Goal: Transaction & Acquisition: Purchase product/service

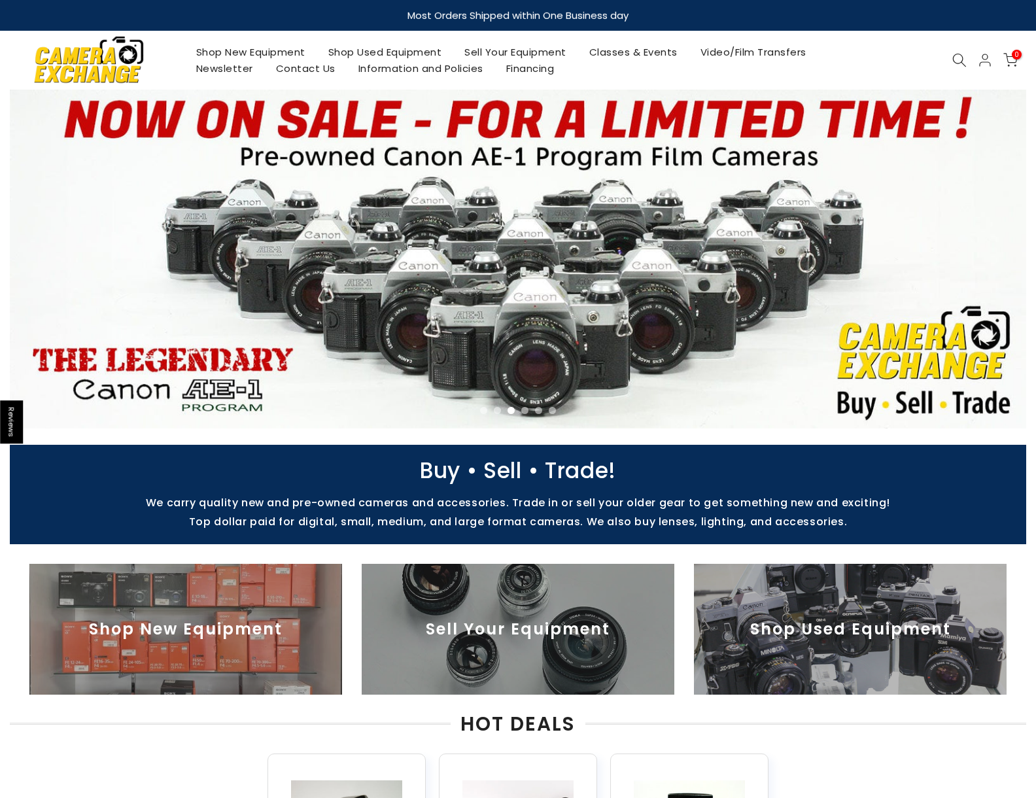
click at [120, 73] on img at bounding box center [88, 59] width 111 height 56
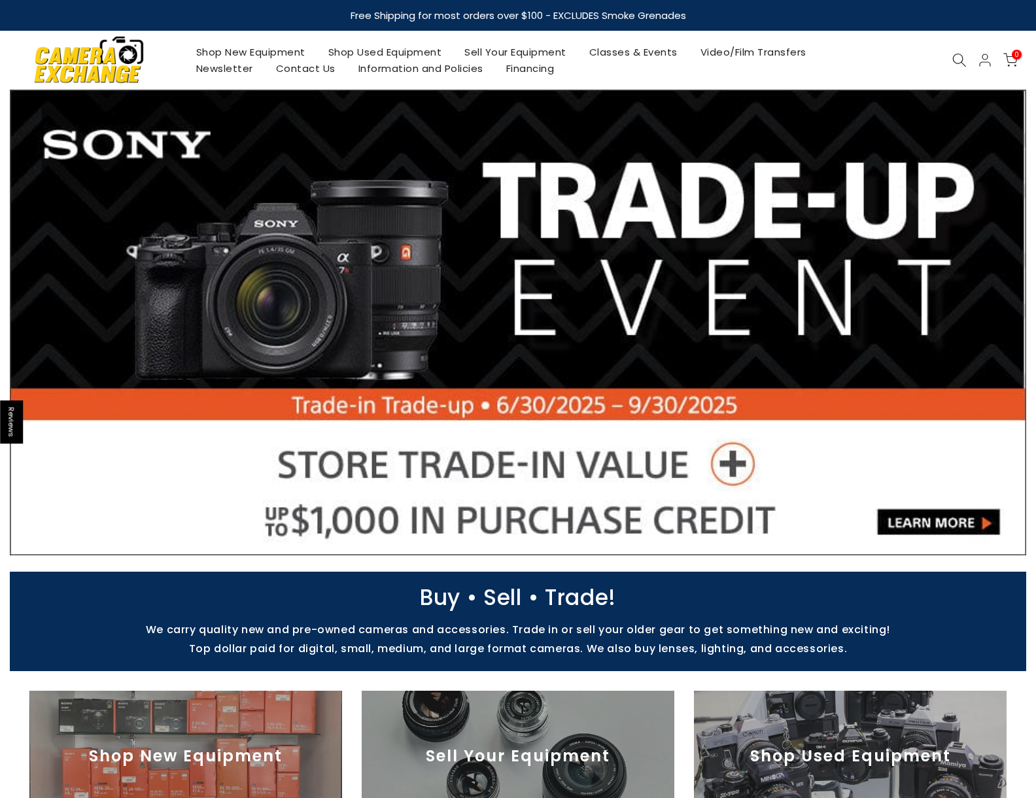
click at [301, 68] on link "Contact Us" at bounding box center [305, 68] width 82 height 16
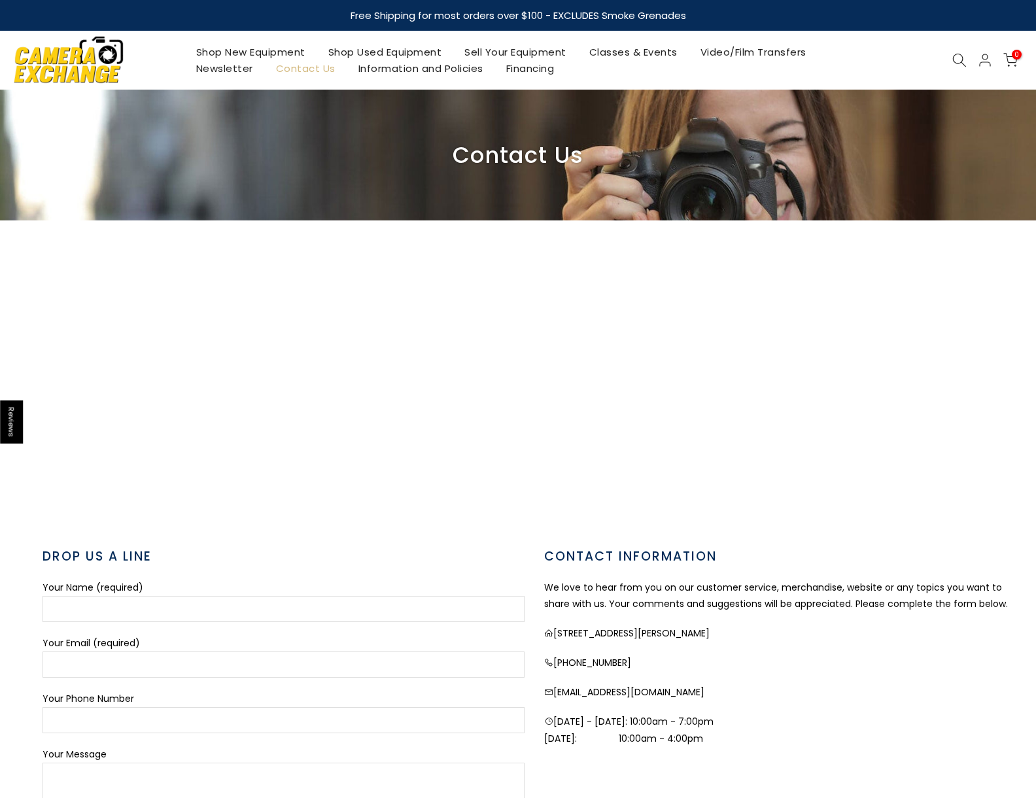
click at [983, 66] on icon at bounding box center [985, 60] width 16 height 16
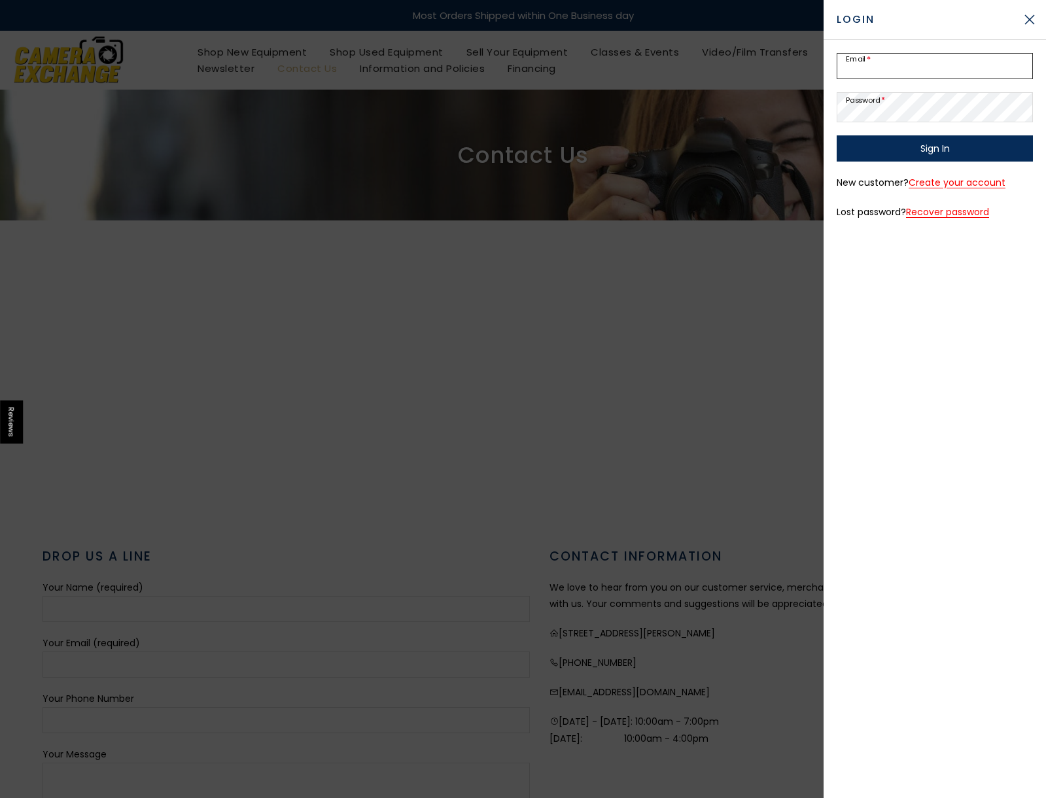
click at [983, 66] on input "Email *" at bounding box center [934, 66] width 196 height 26
click at [934, 277] on div "Lost your password? Please enter your email address. You will receive a link to…" at bounding box center [934, 419] width 222 height 758
click at [759, 253] on div at bounding box center [523, 399] width 1046 height 798
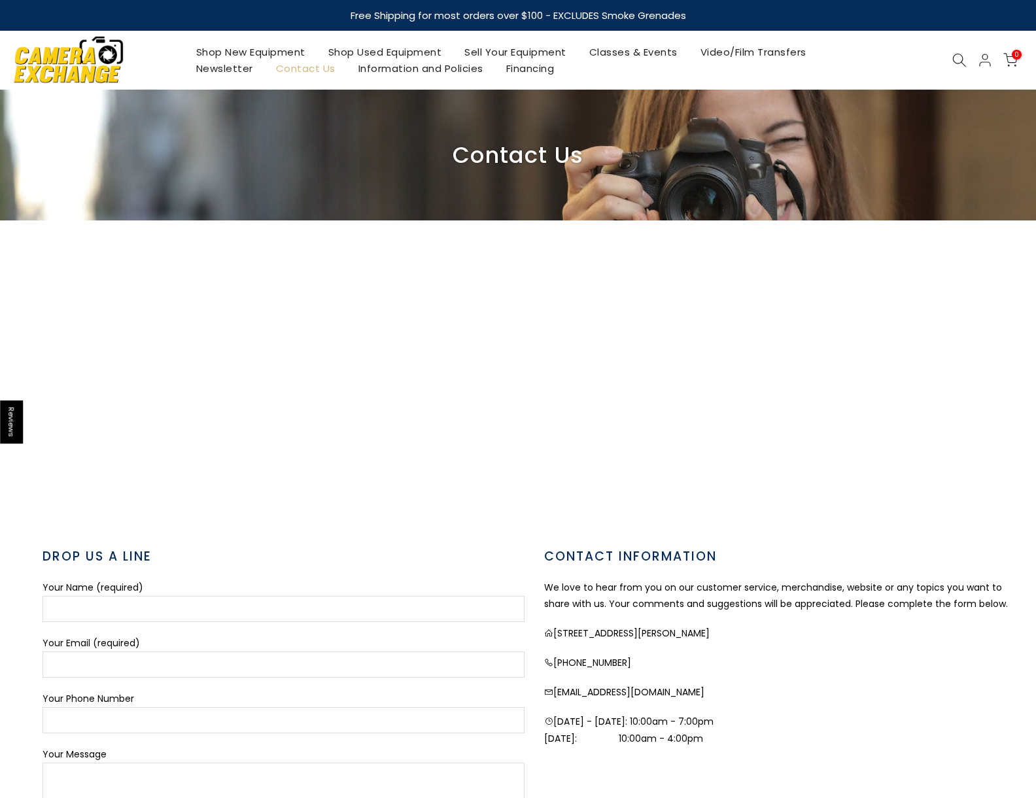
click at [362, 47] on link "Shop Used Equipment" at bounding box center [384, 52] width 137 height 16
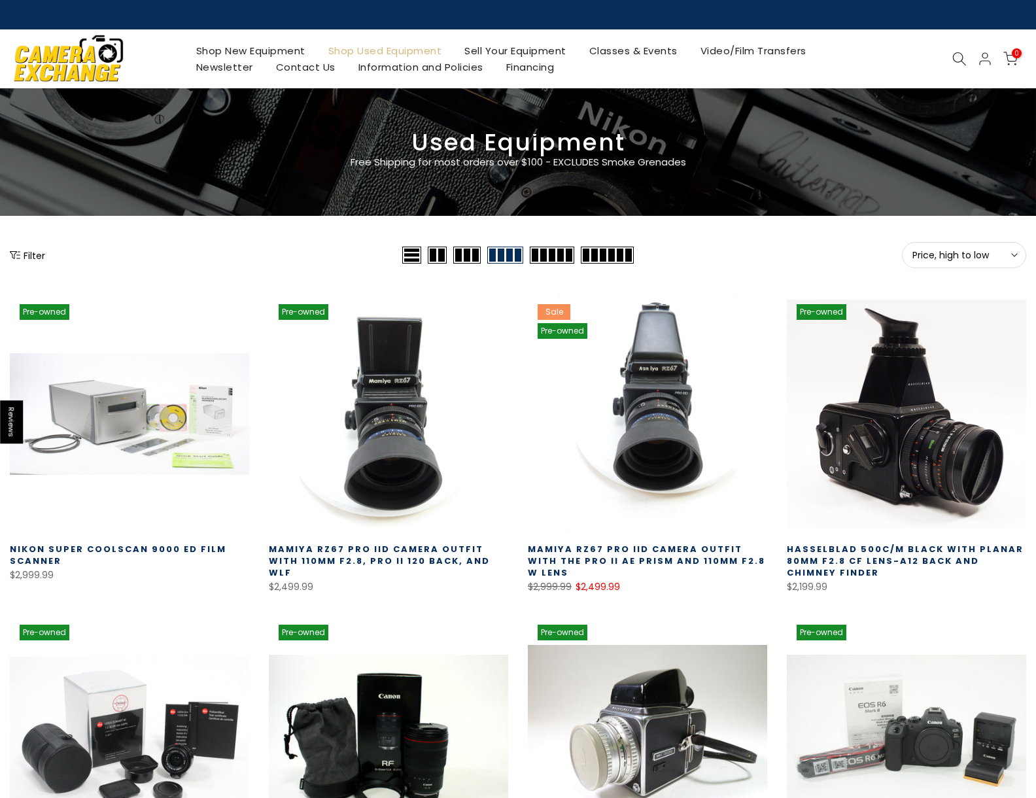
click at [959, 56] on icon at bounding box center [959, 59] width 14 height 14
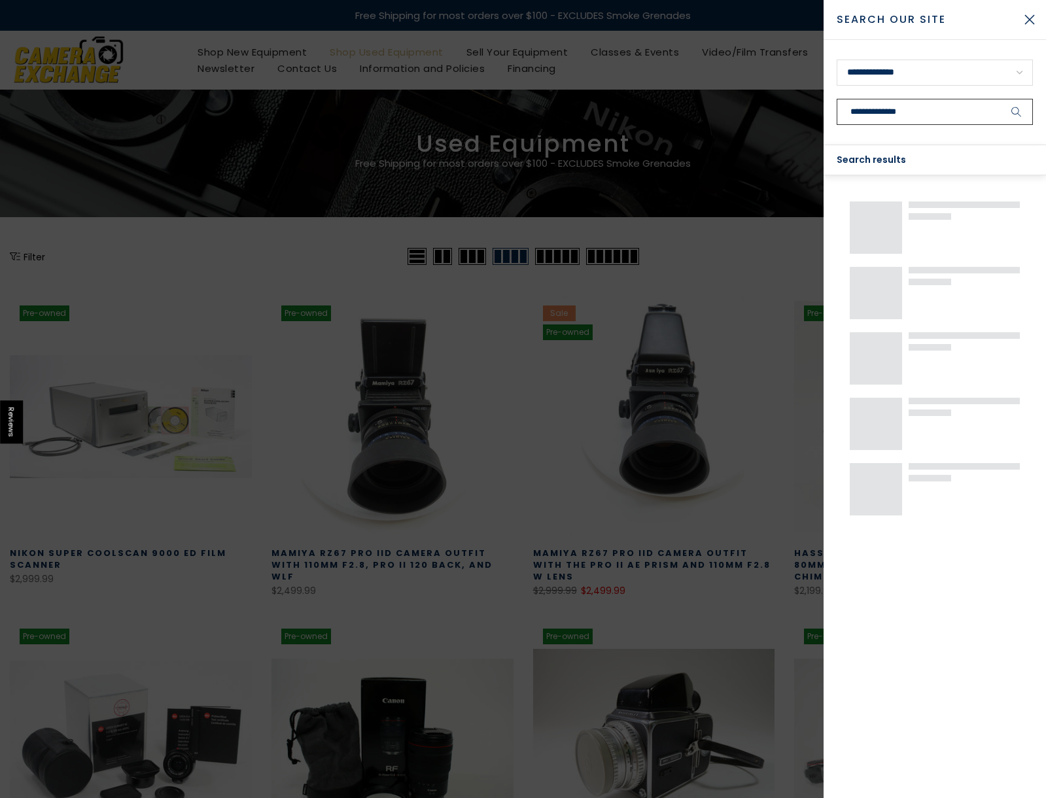
type input "**********"
click at [1000, 99] on button "submit" at bounding box center [1016, 112] width 33 height 26
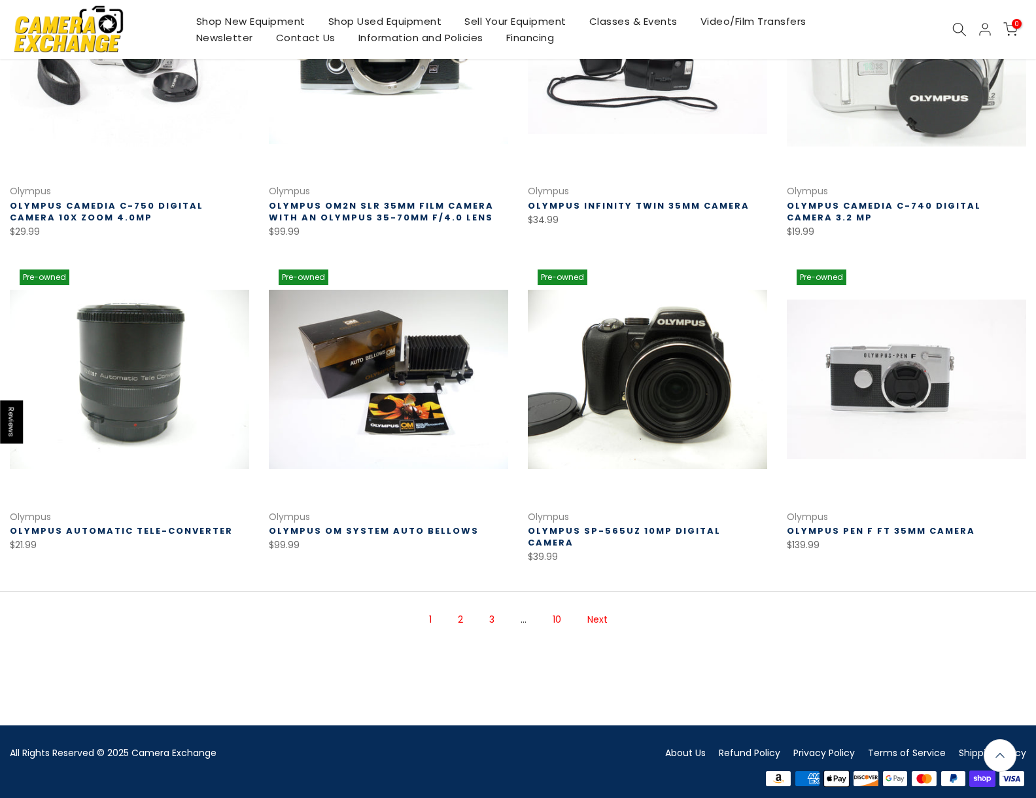
scroll to position [677, 0]
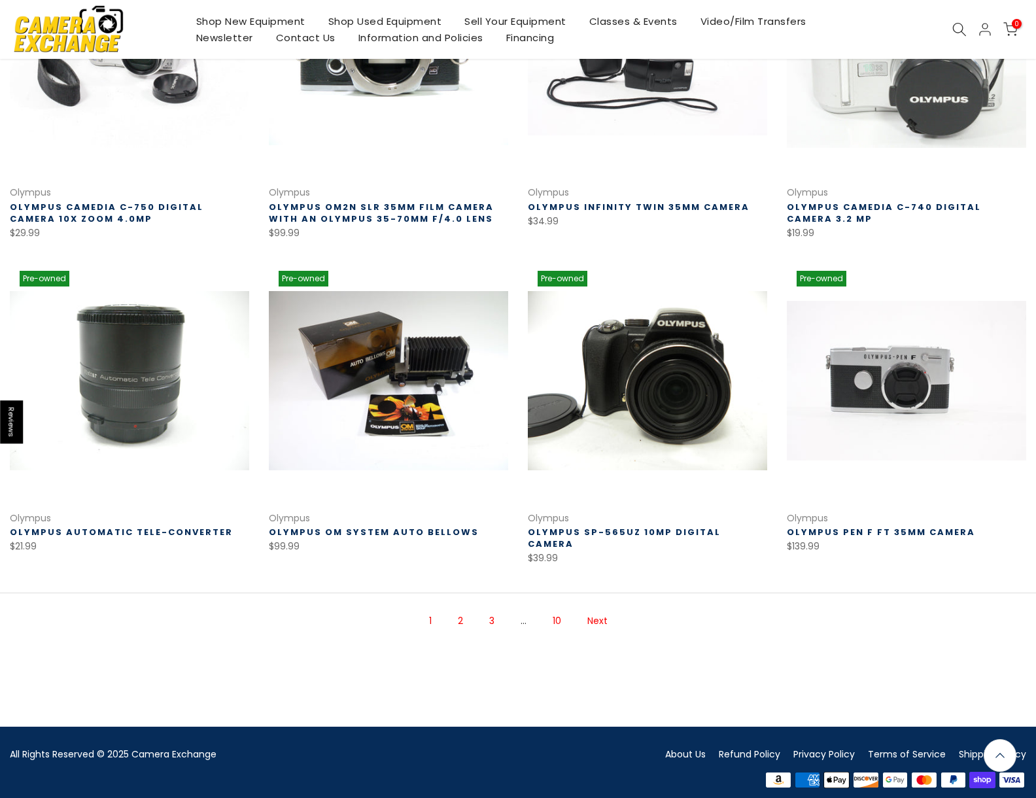
click at [463, 609] on link "2" at bounding box center [460, 620] width 18 height 23
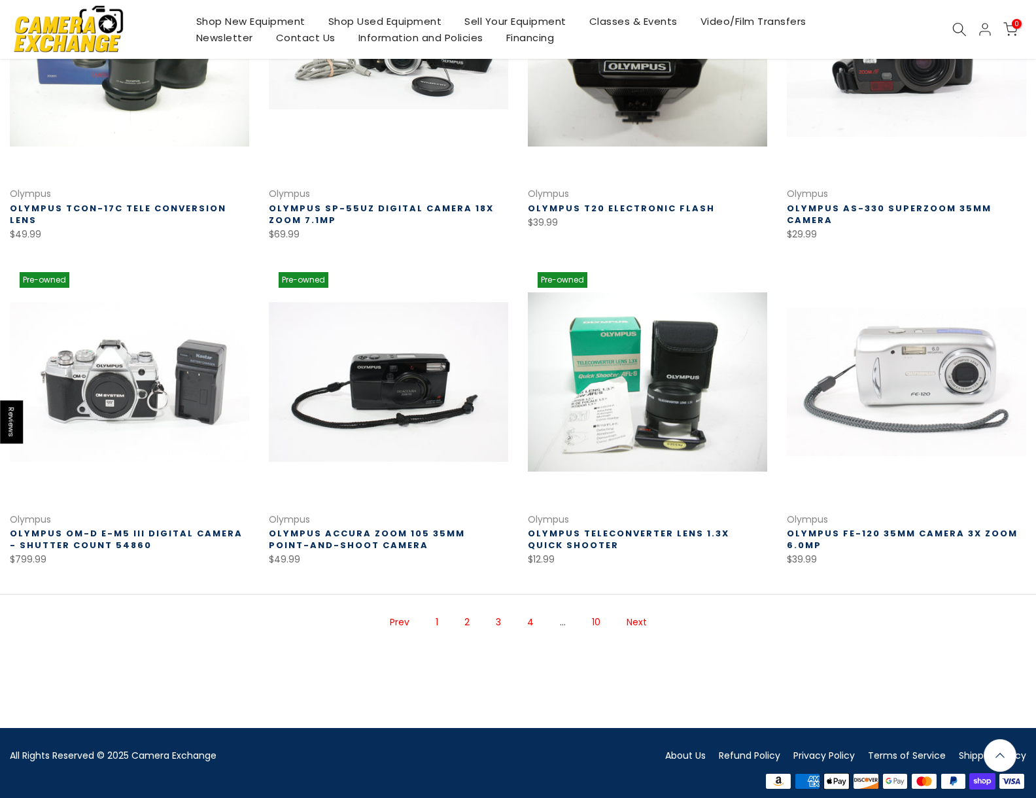
scroll to position [678, 0]
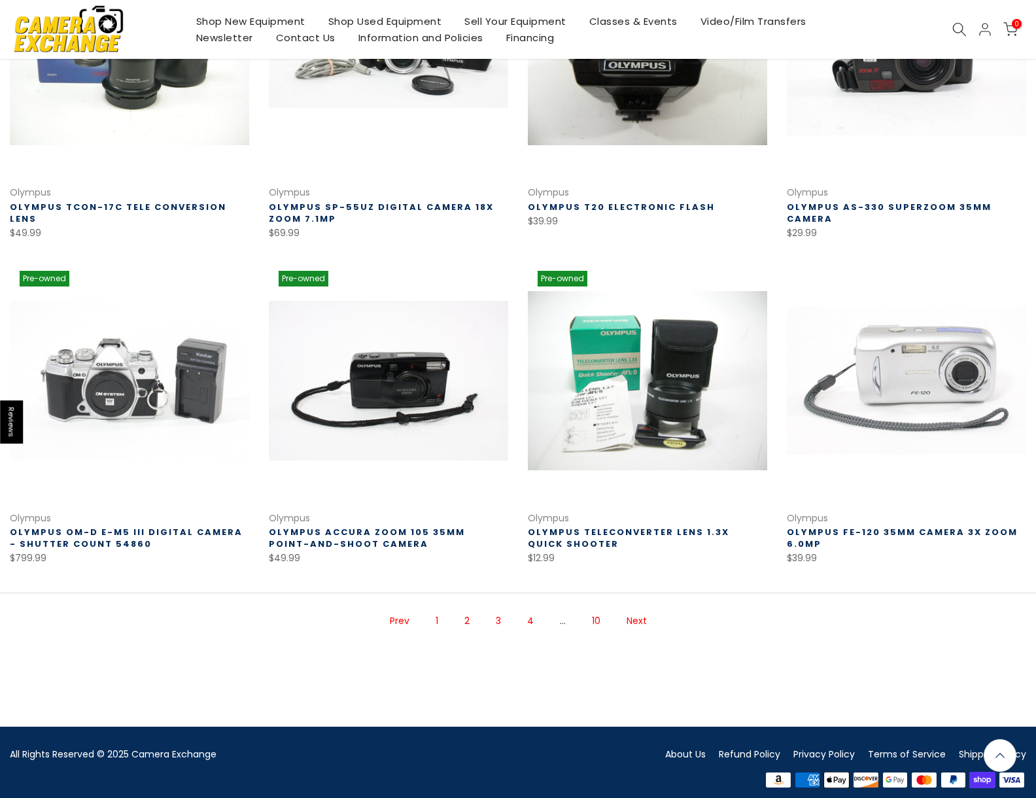
click at [638, 609] on link "Next" at bounding box center [636, 620] width 33 height 23
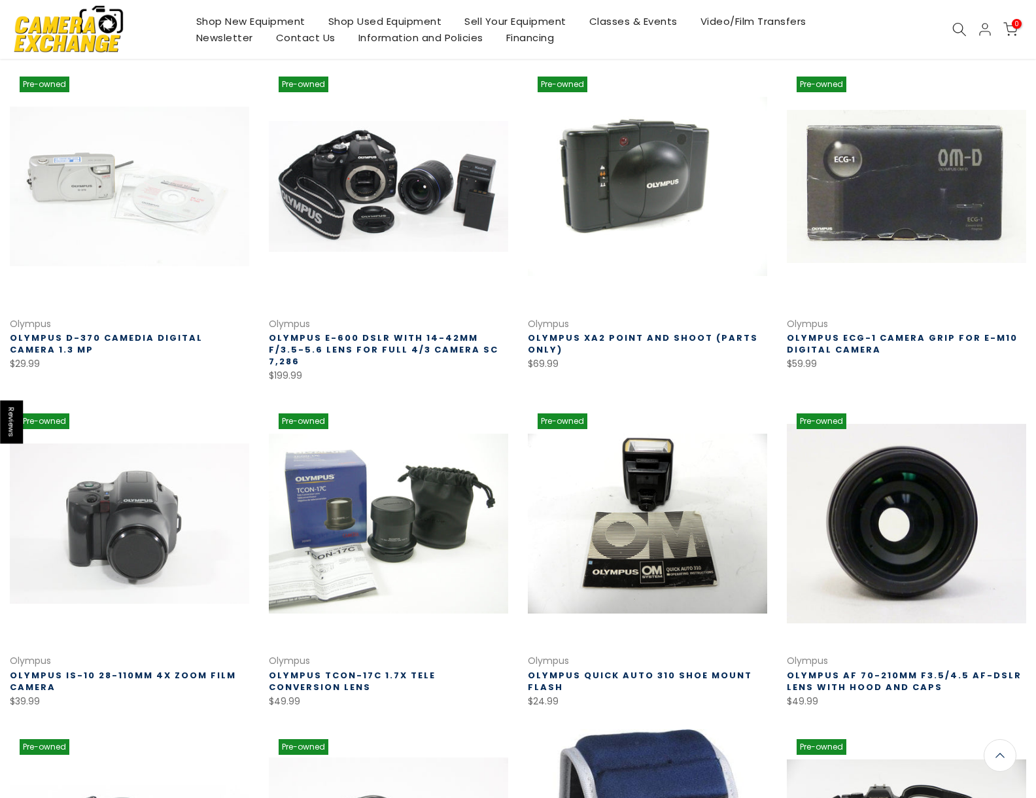
scroll to position [211, 0]
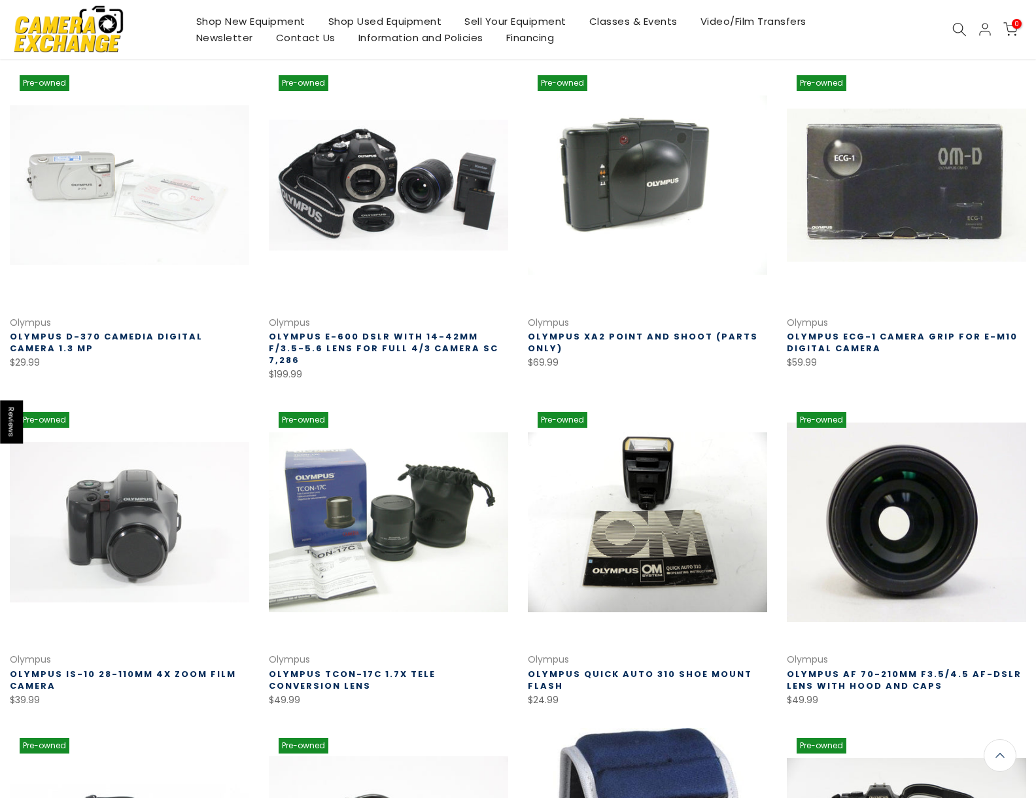
click at [392, 339] on link "Olympus E-600 DSLR with 14-42mm f/3.5-5.6 Lens for Full 4/3 Camera SC 7,286" at bounding box center [384, 348] width 230 height 36
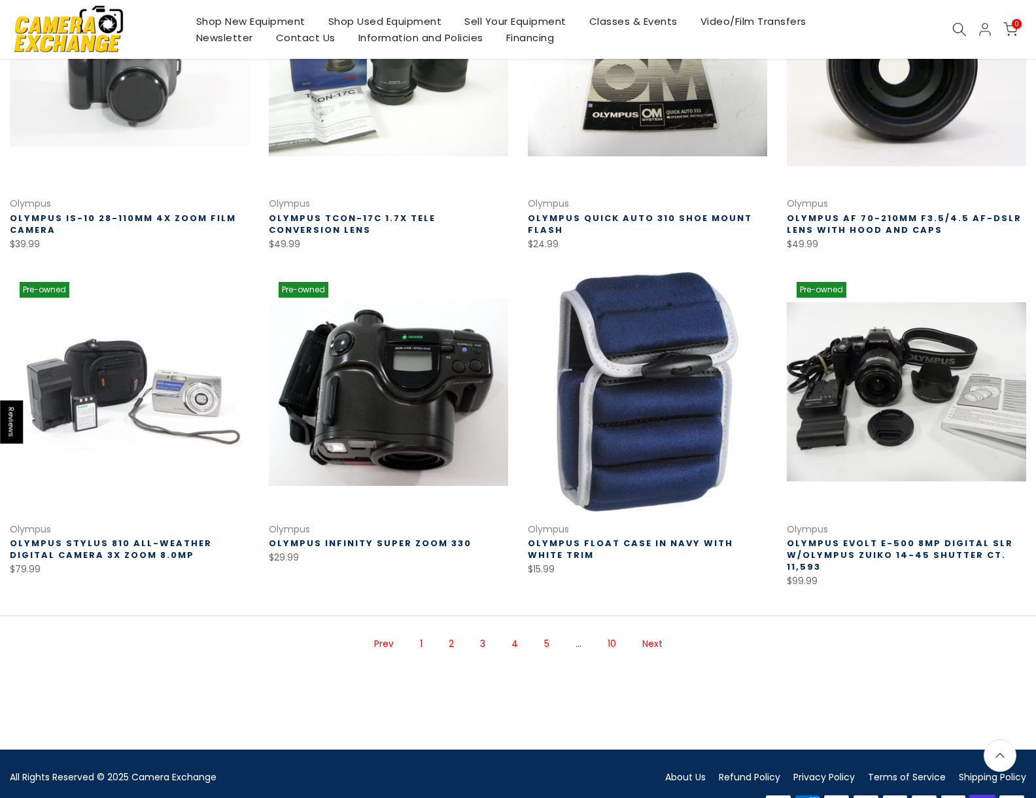
scroll to position [689, 0]
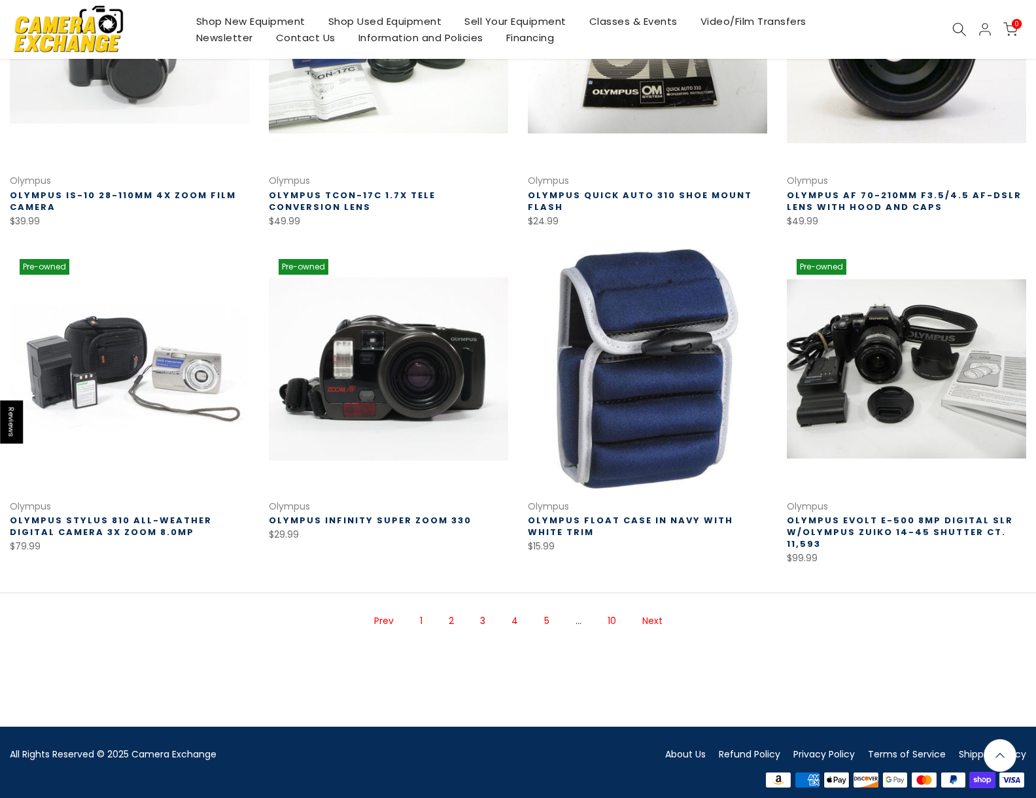
click at [651, 612] on link "Next" at bounding box center [652, 620] width 33 height 23
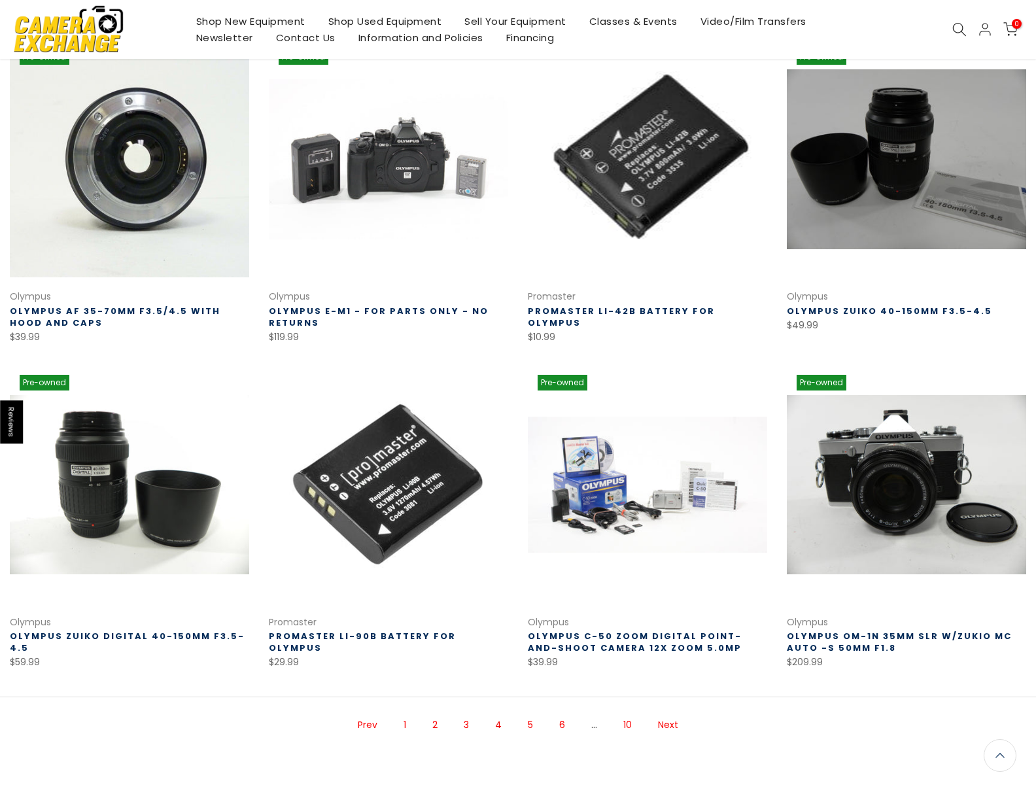
scroll to position [564, 0]
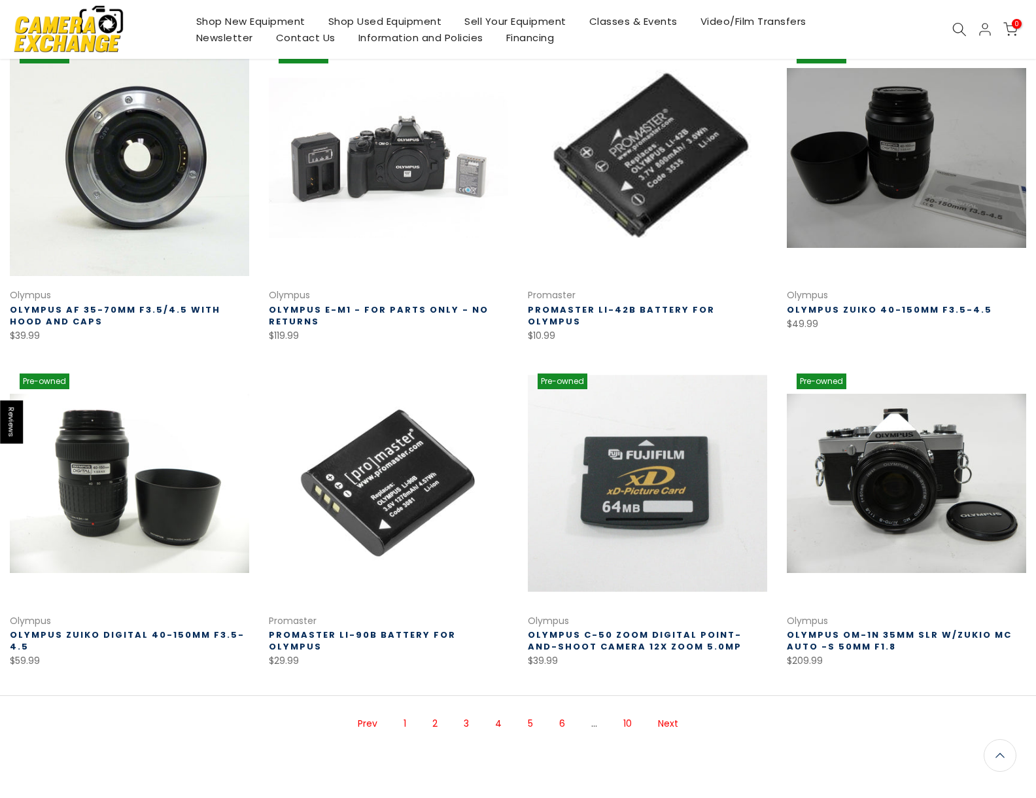
click at [636, 486] on link at bounding box center [647, 483] width 239 height 239
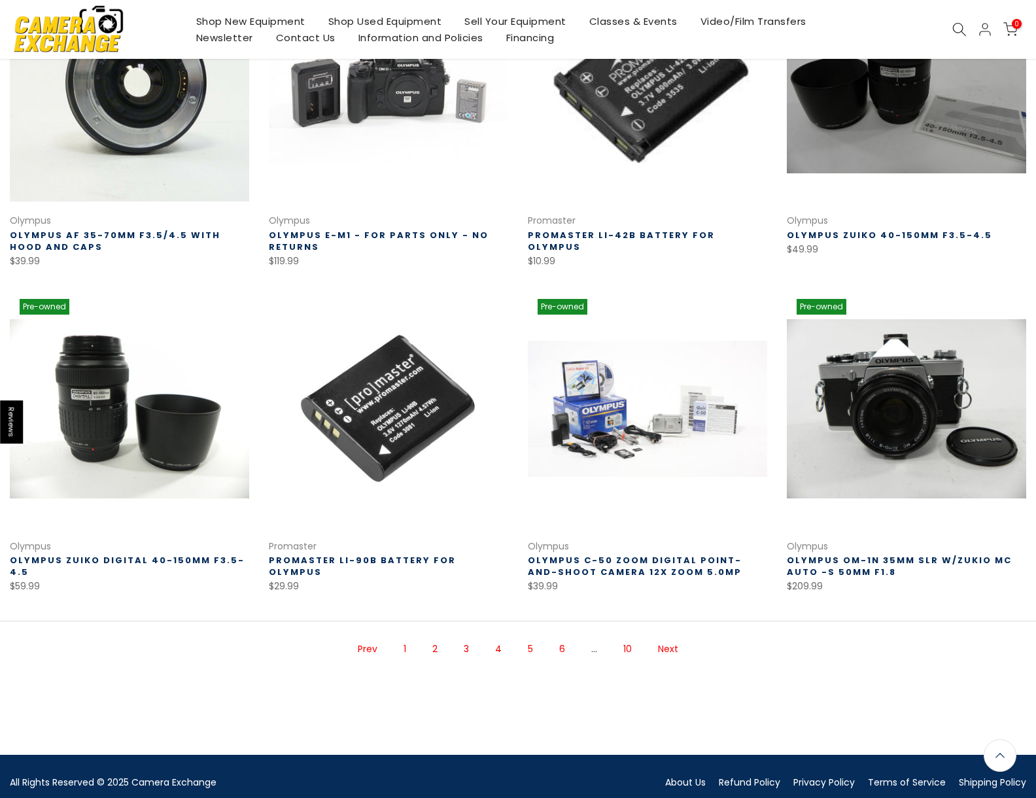
scroll to position [640, 0]
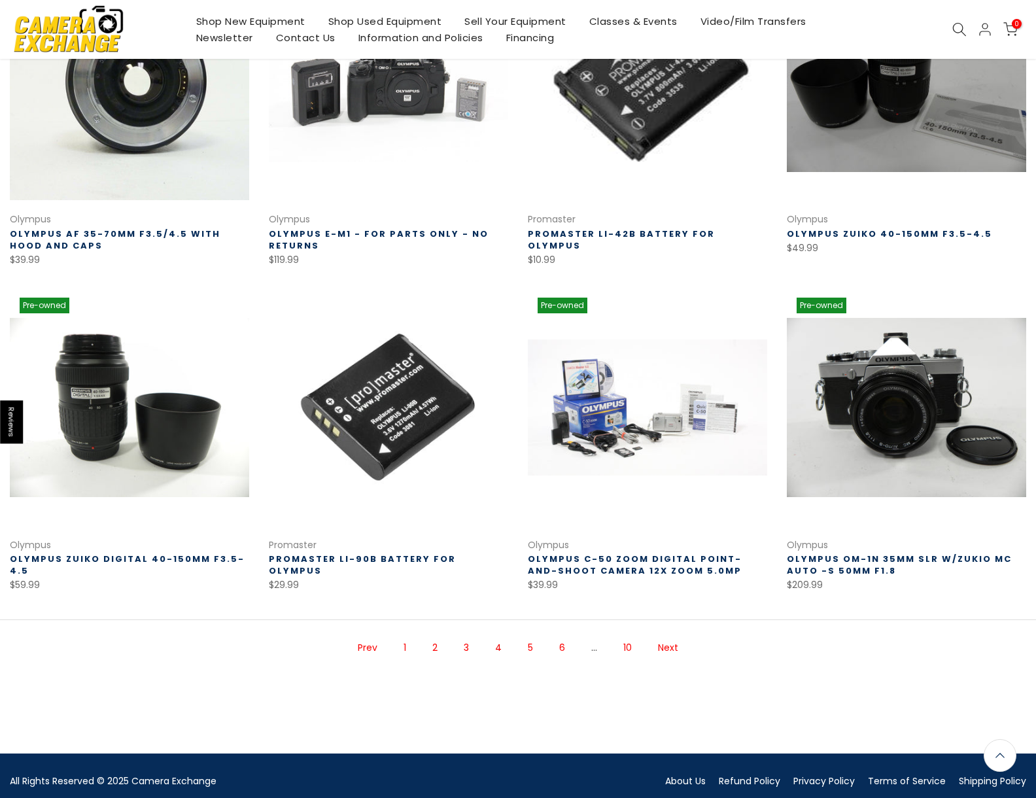
click at [675, 649] on link "Next" at bounding box center [667, 647] width 33 height 23
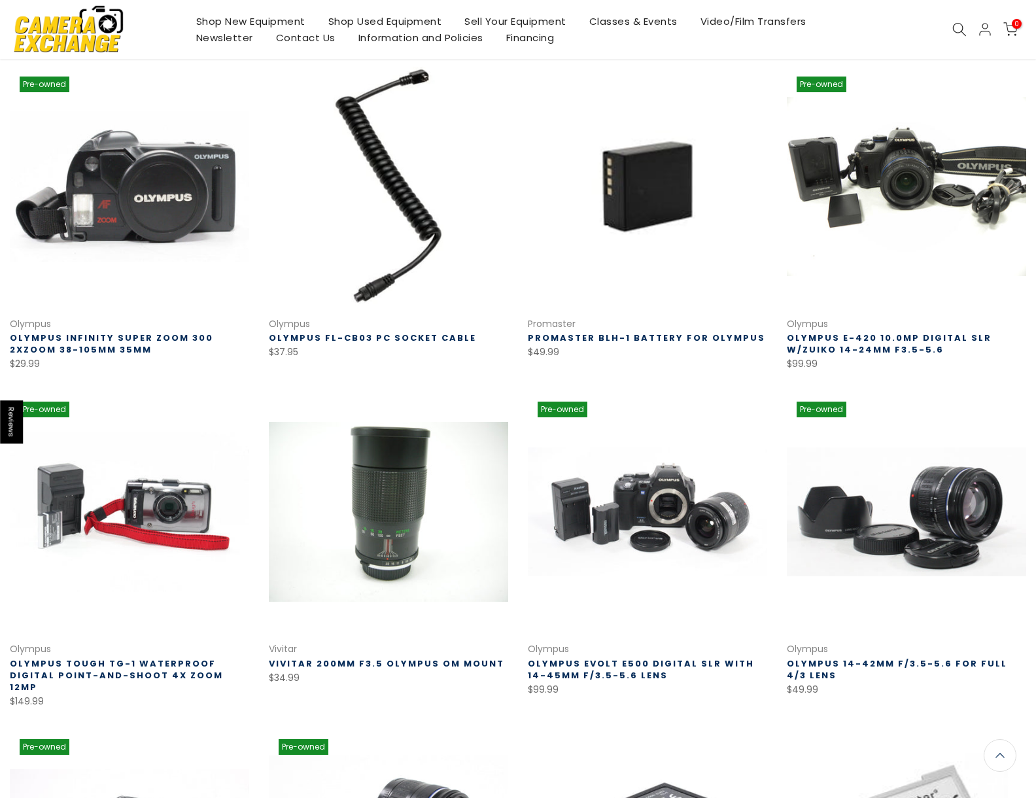
scroll to position [211, 0]
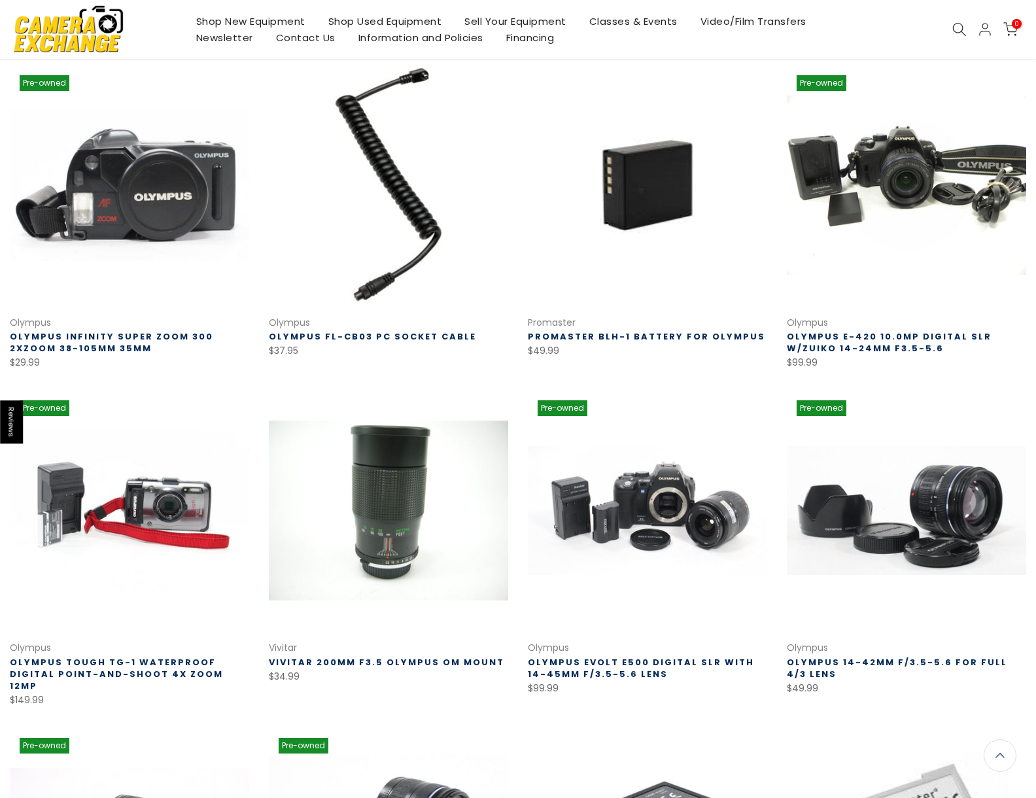
click at [894, 337] on link "Olympus E-420 10.0mp Digital SLR w/Zuiko 14-24mm f3.5-5.6" at bounding box center [889, 342] width 205 height 24
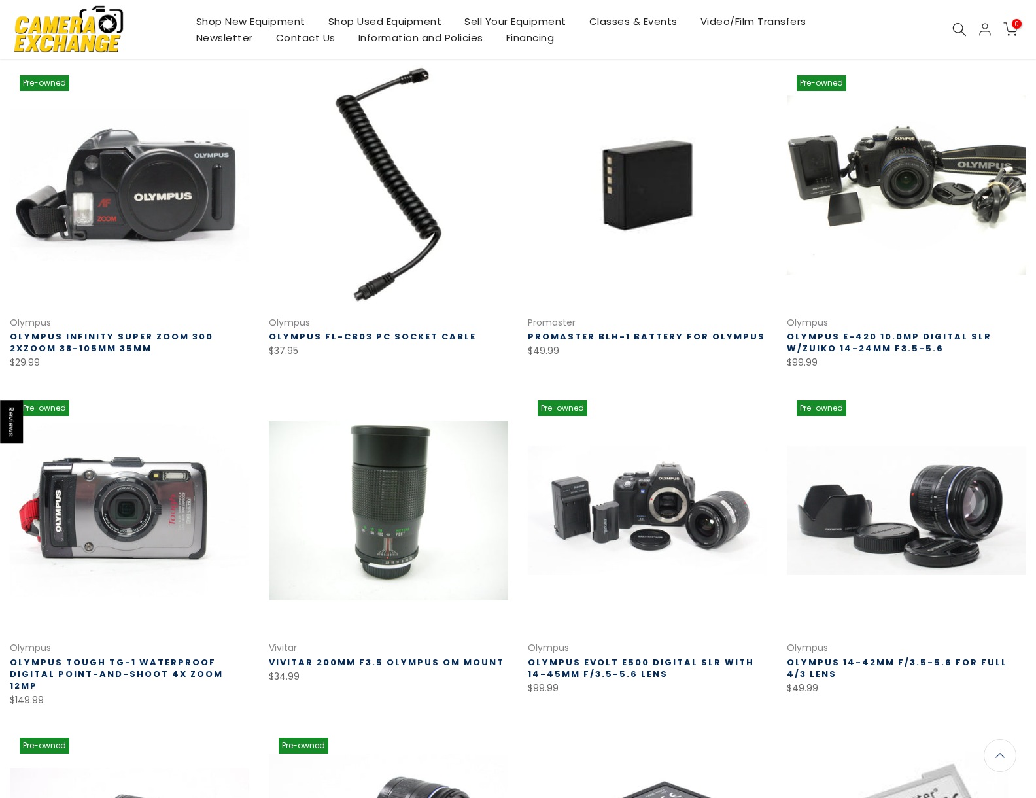
click at [153, 488] on link at bounding box center [129, 509] width 239 height 239
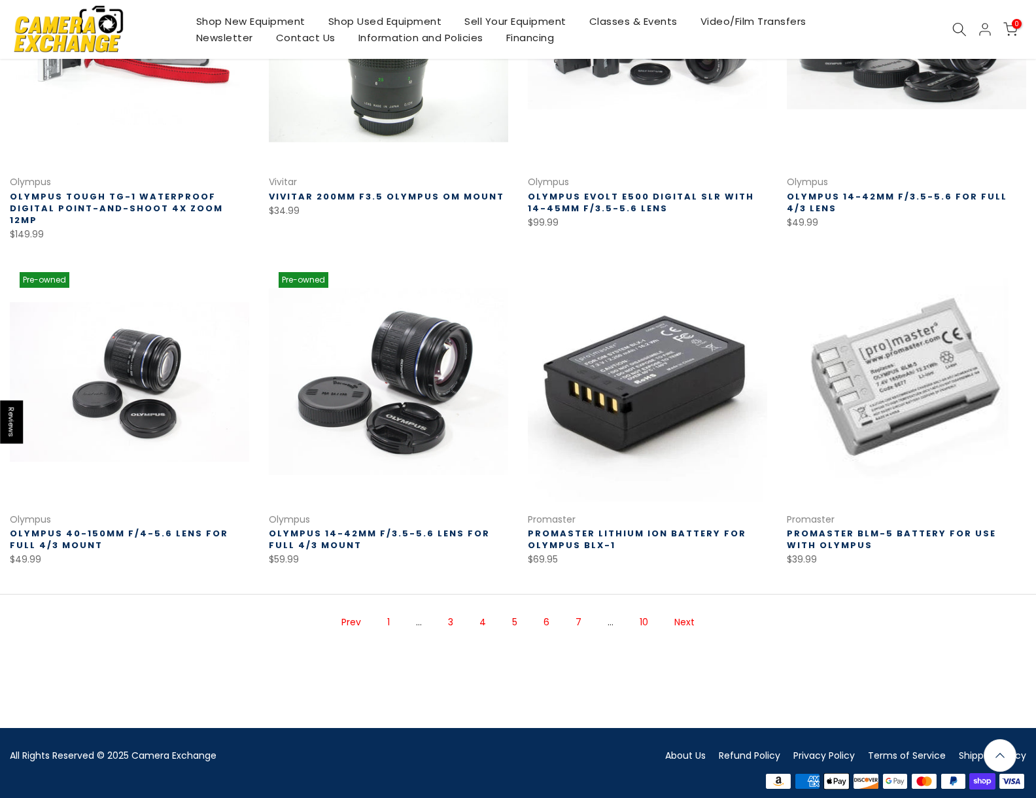
scroll to position [678, 0]
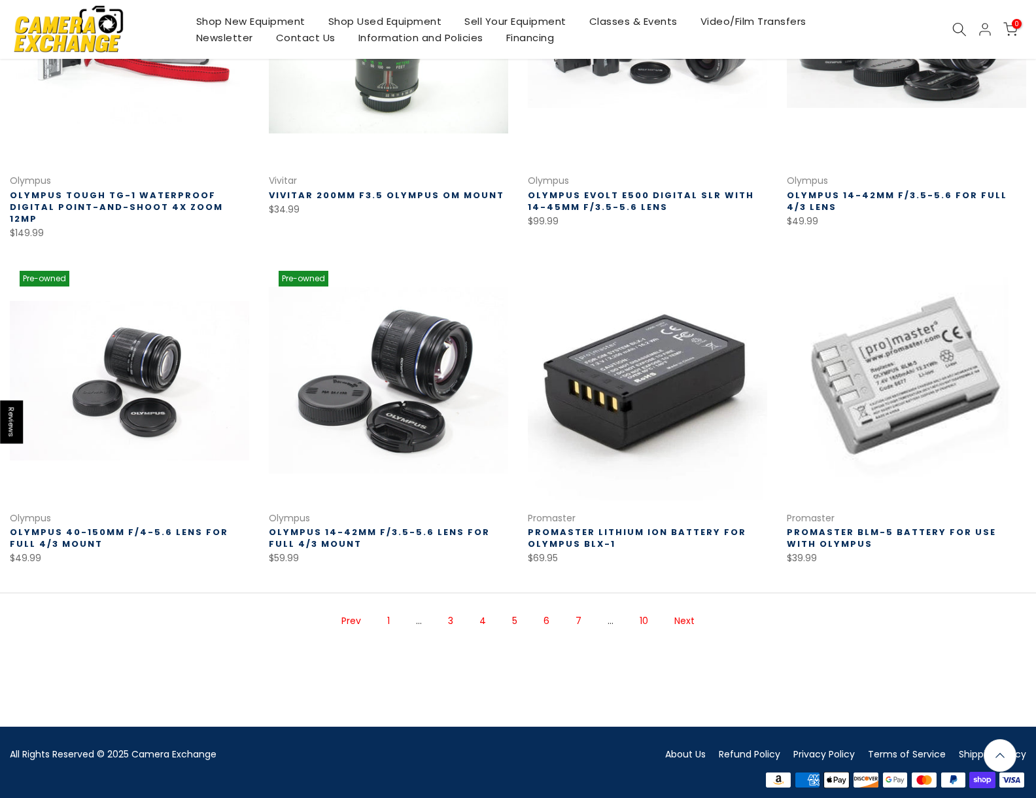
click at [679, 611] on link "Next" at bounding box center [684, 620] width 33 height 23
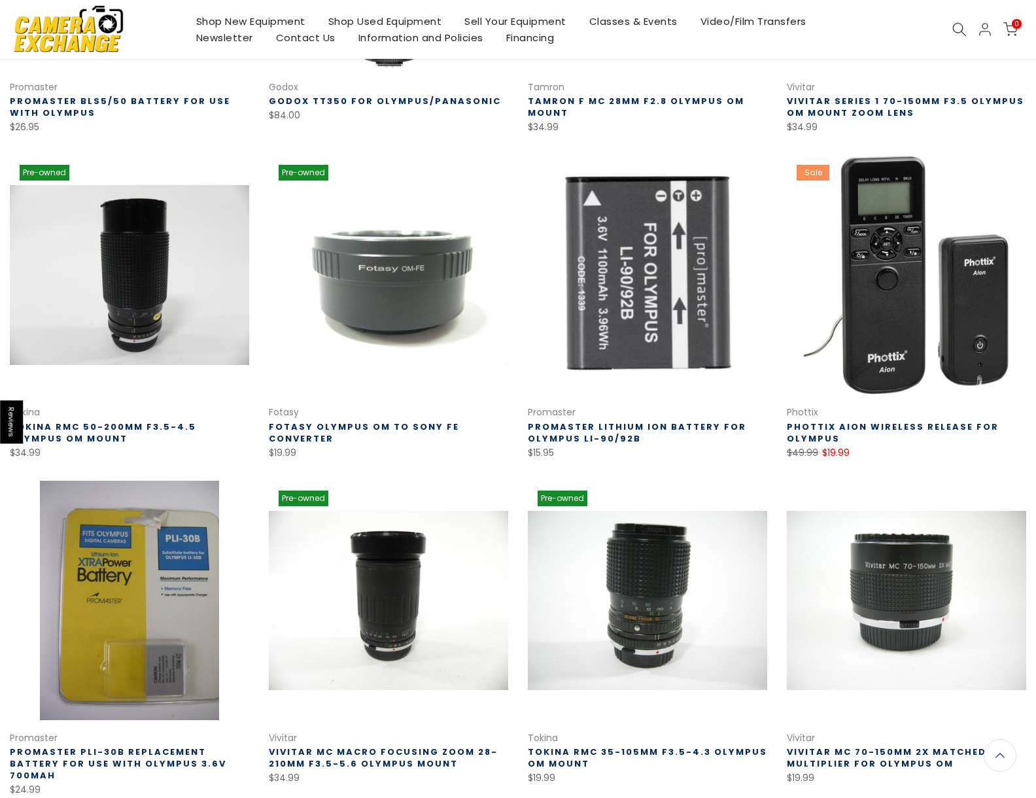
scroll to position [678, 0]
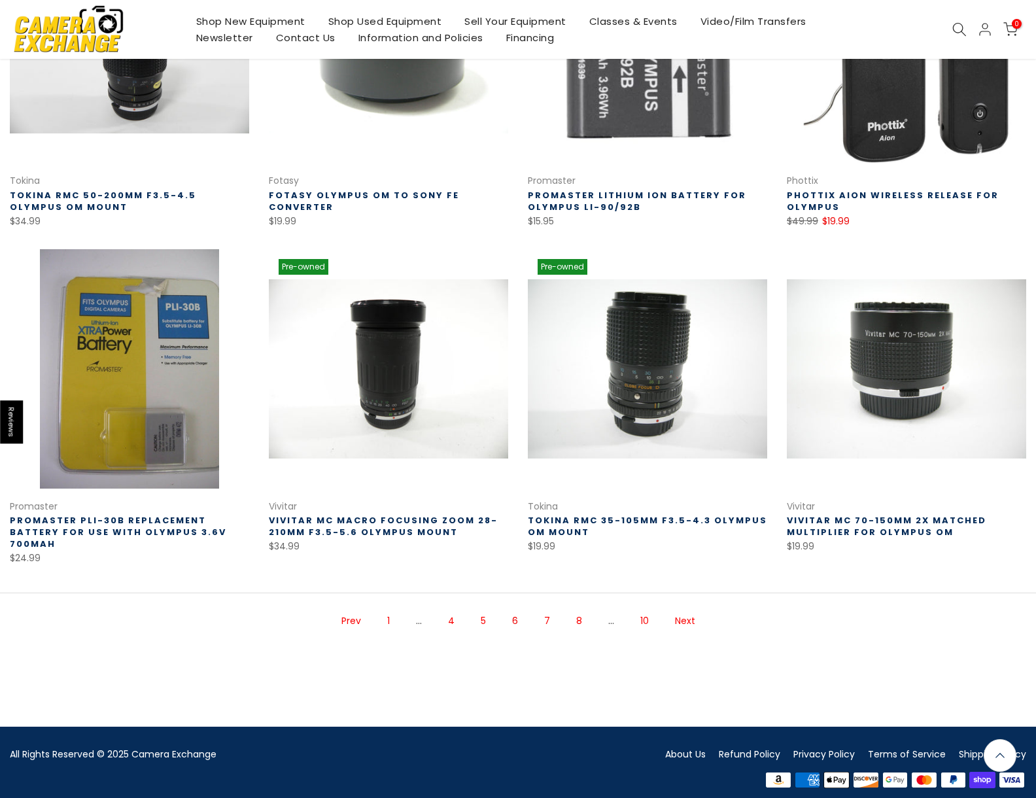
click at [680, 609] on link "Next" at bounding box center [684, 620] width 33 height 23
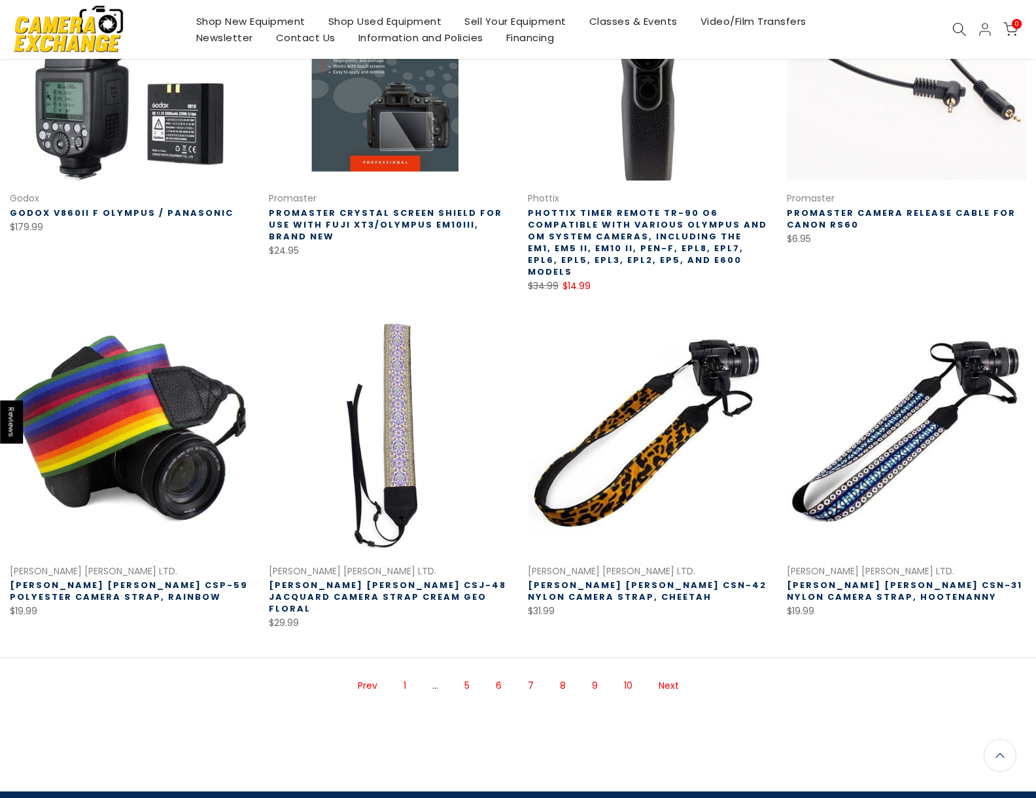
scroll to position [670, 0]
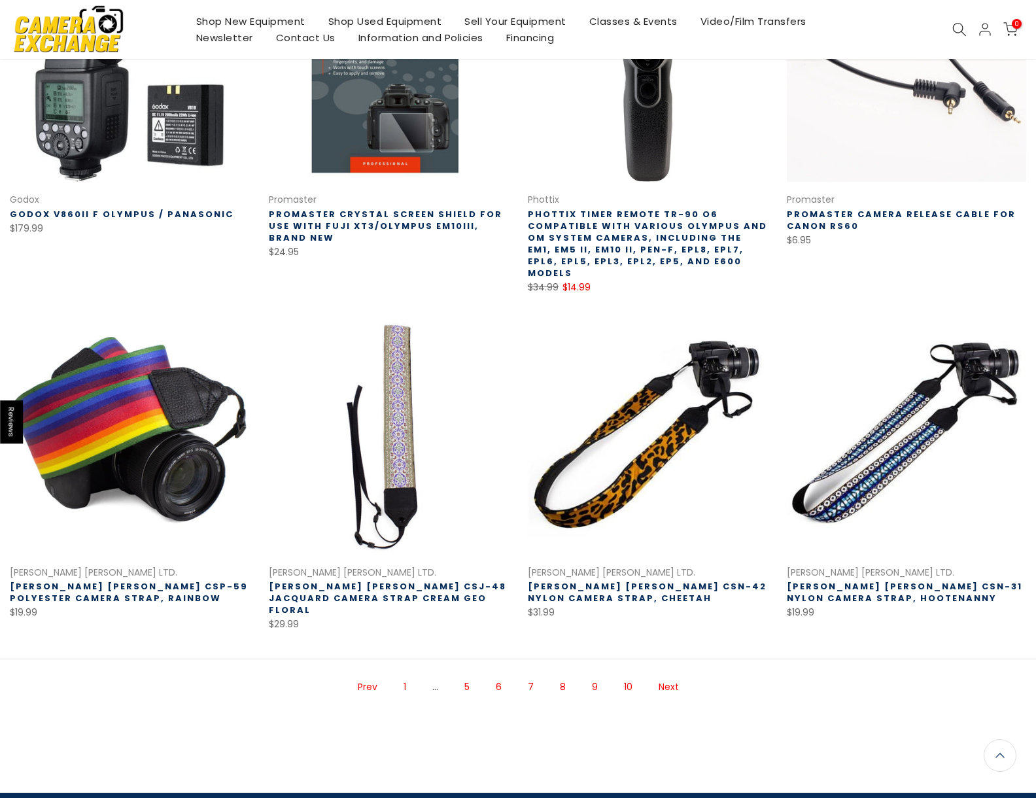
click at [668, 675] on link "Next" at bounding box center [668, 686] width 33 height 23
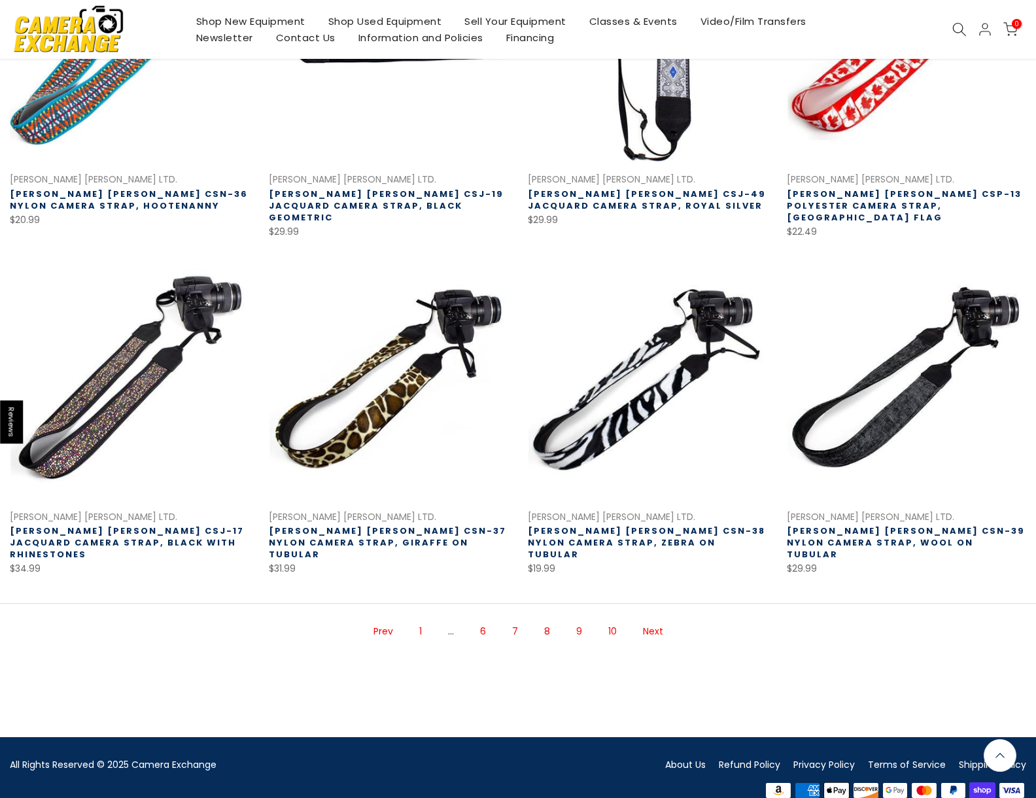
scroll to position [677, 0]
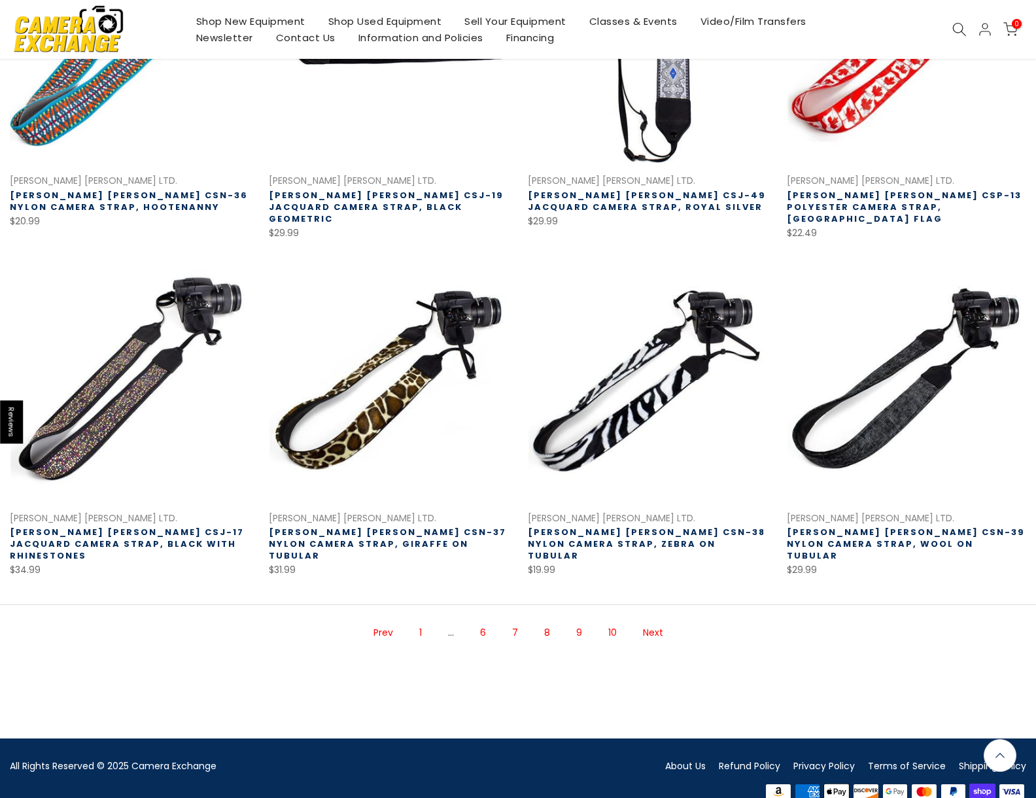
click at [658, 621] on link "Next" at bounding box center [652, 632] width 33 height 23
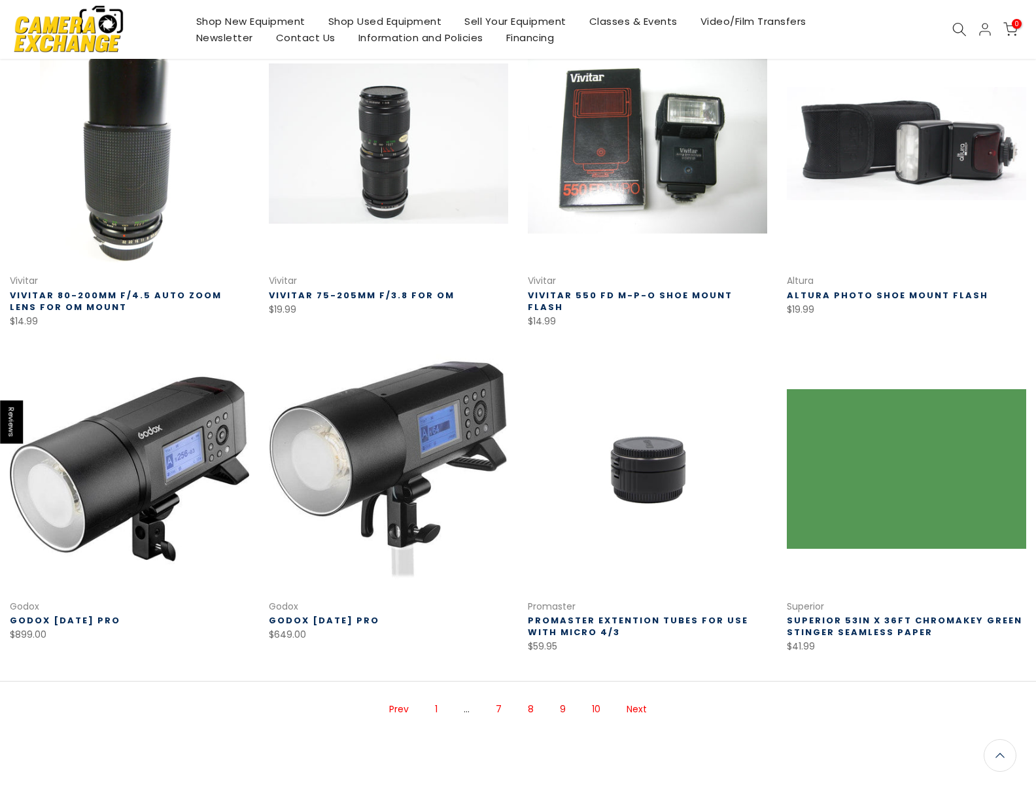
scroll to position [587, 0]
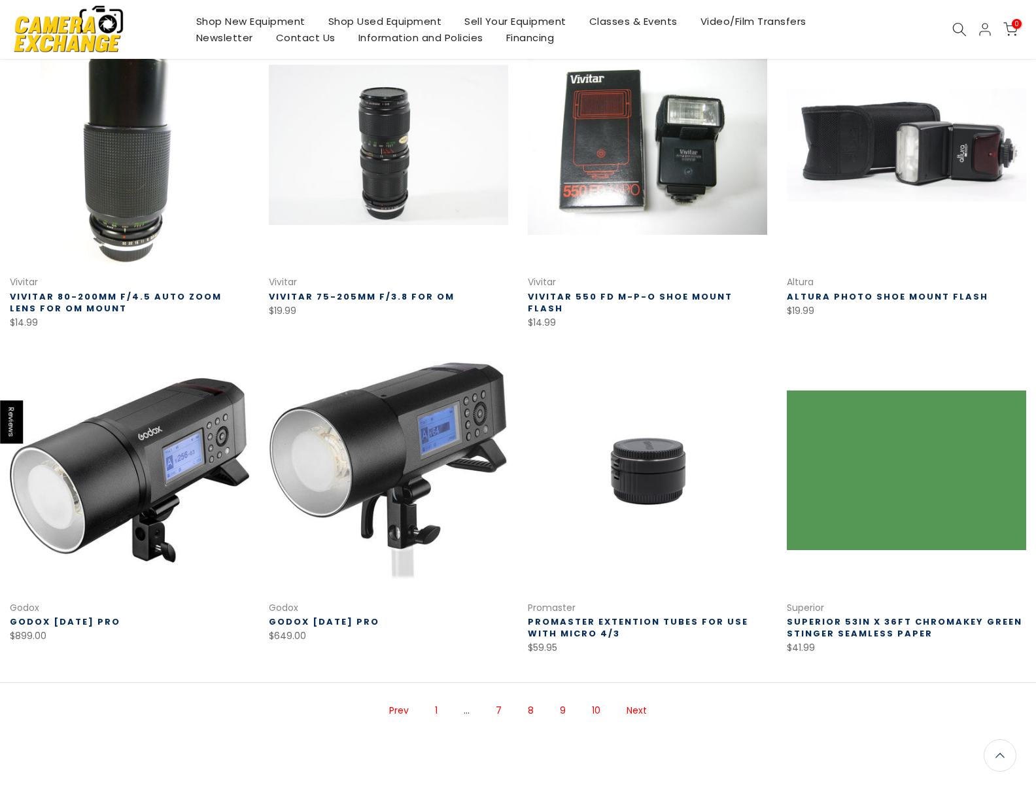
click at [636, 712] on link "Next" at bounding box center [636, 710] width 33 height 23
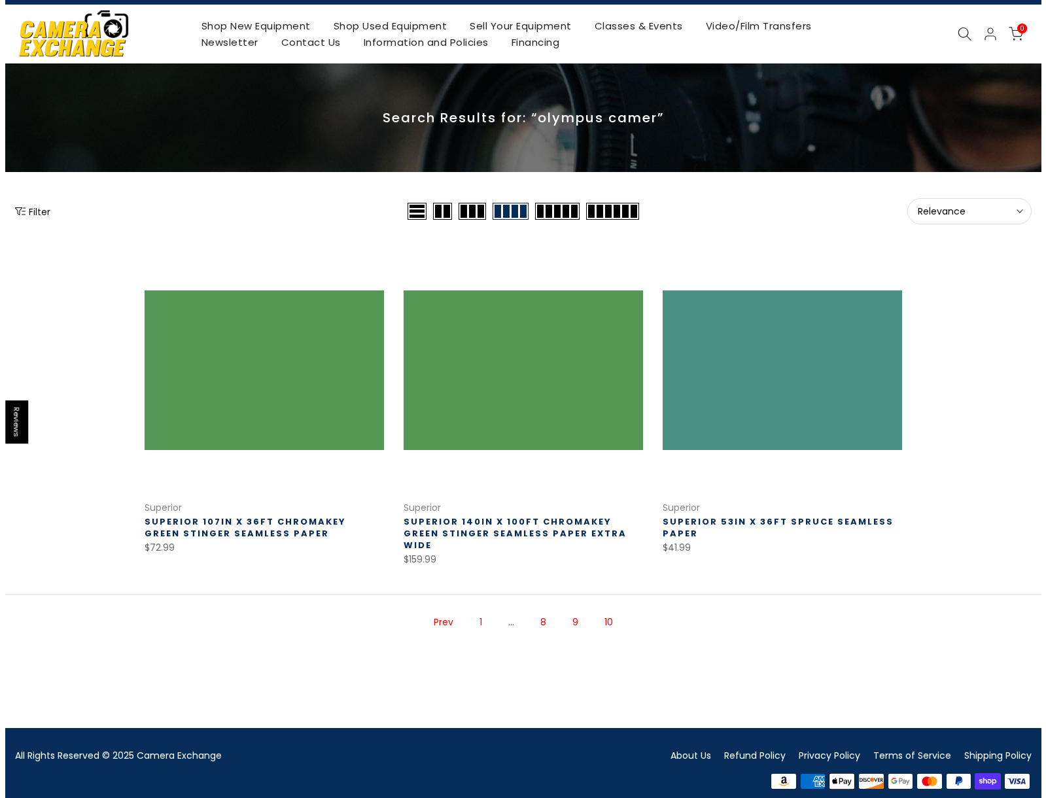
scroll to position [27, 0]
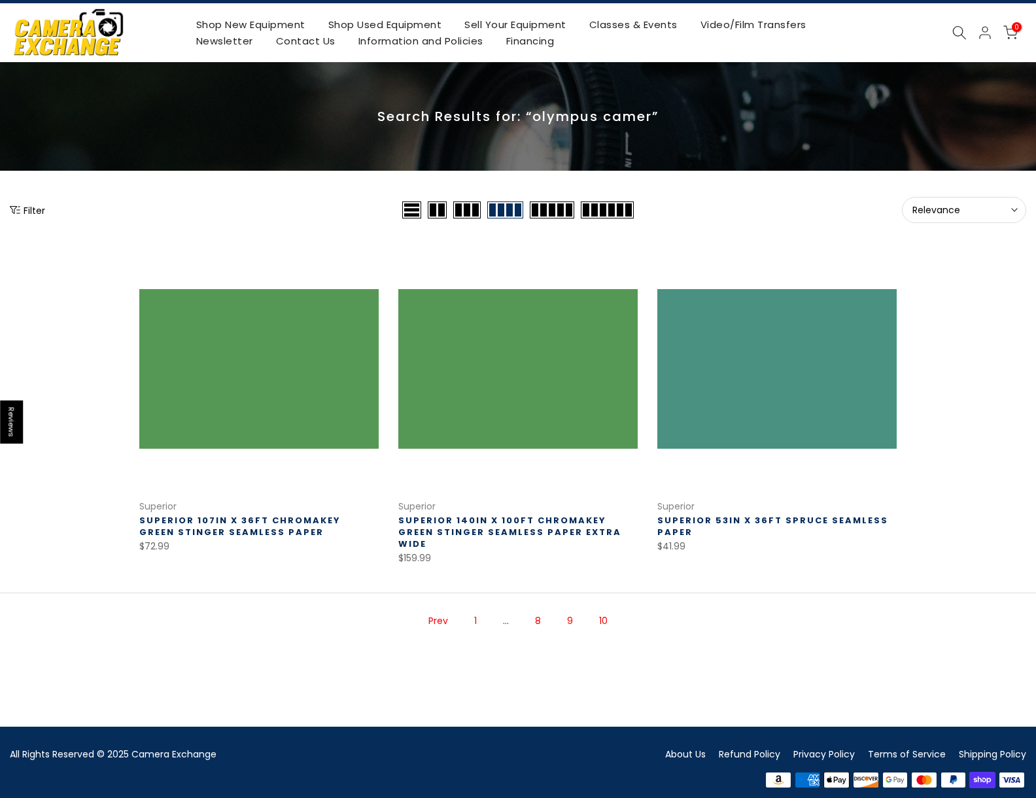
click at [477, 611] on link "1" at bounding box center [476, 620] width 16 height 23
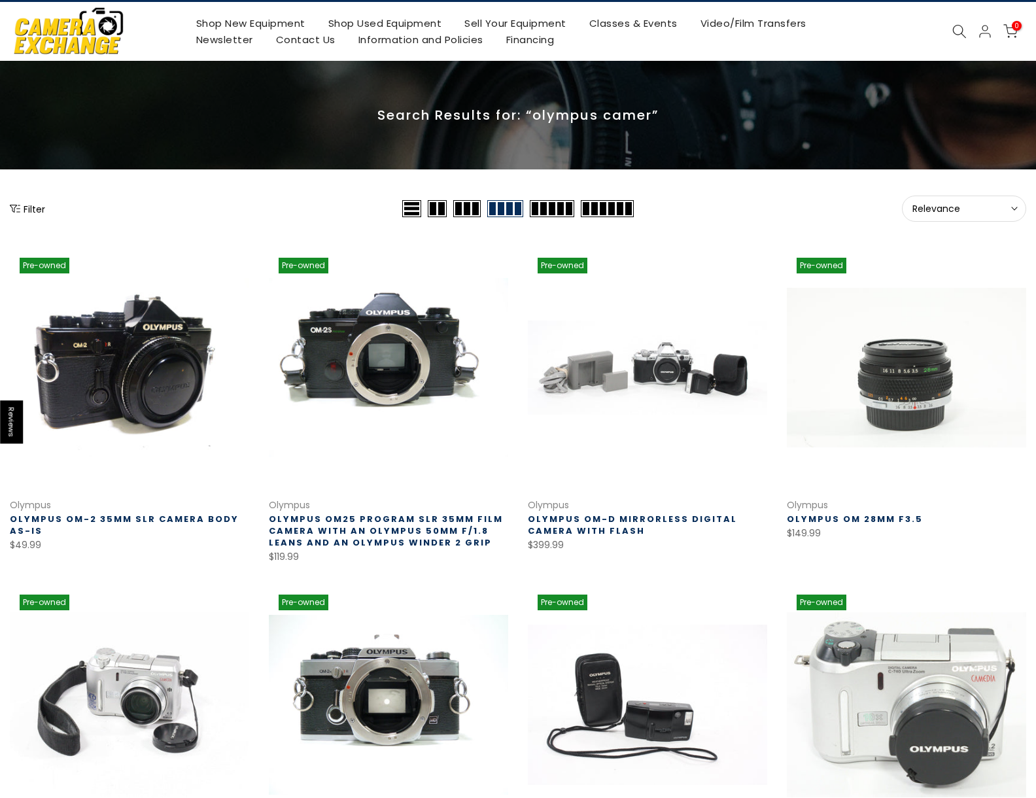
click at [26, 209] on button "Filter" at bounding box center [27, 208] width 35 height 13
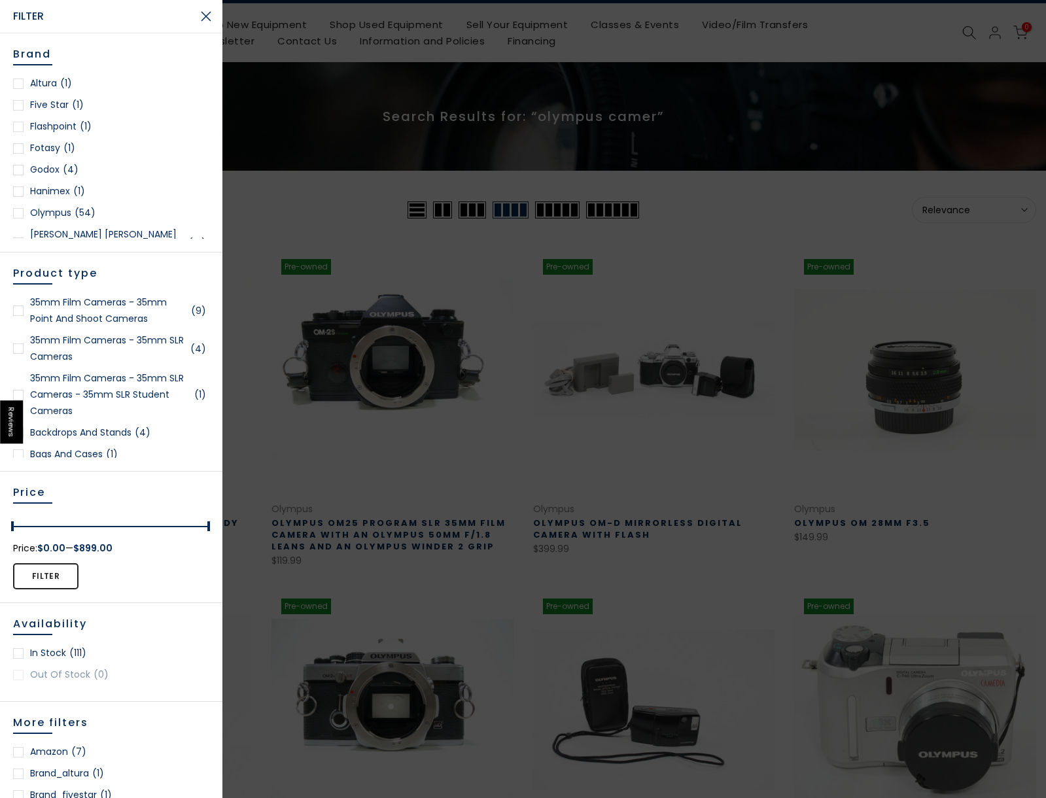
click at [22, 211] on div at bounding box center [18, 213] width 10 height 10
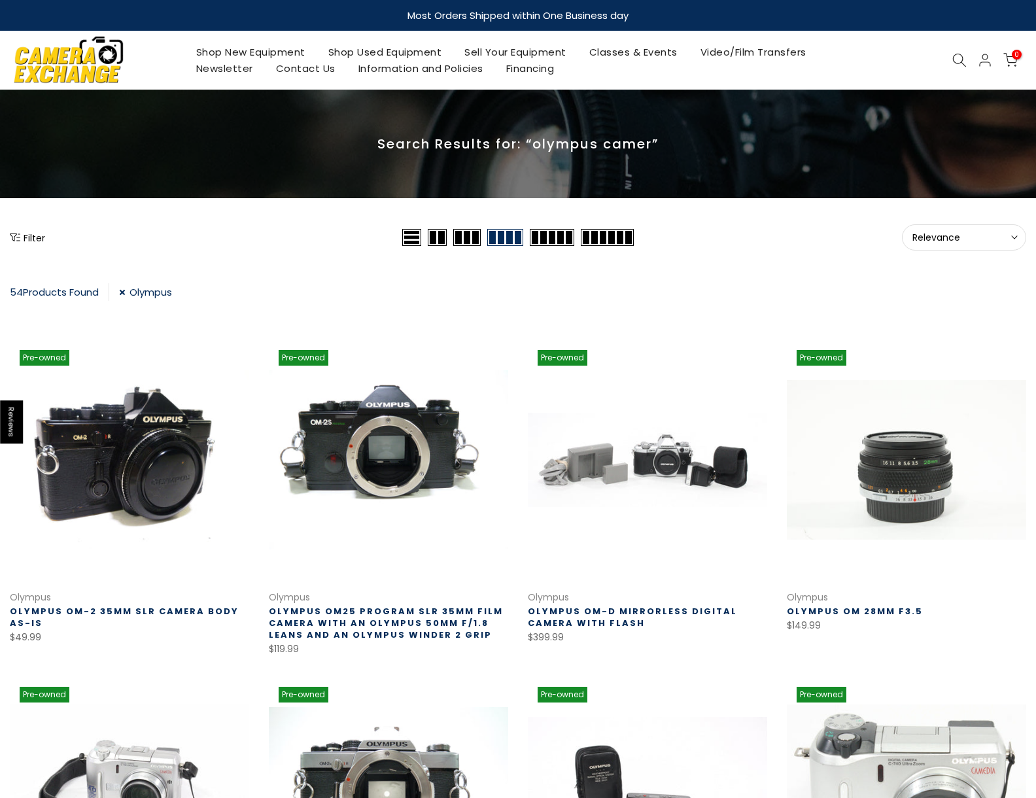
click at [24, 233] on button "Filter" at bounding box center [27, 237] width 35 height 13
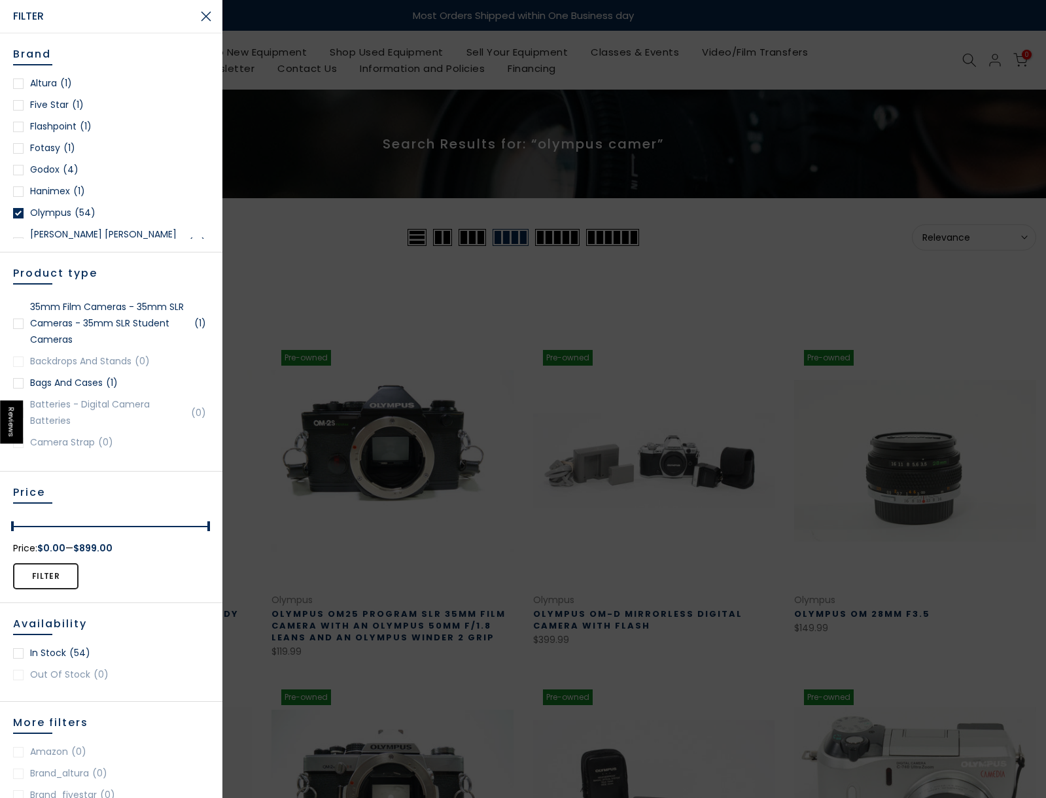
scroll to position [161, 0]
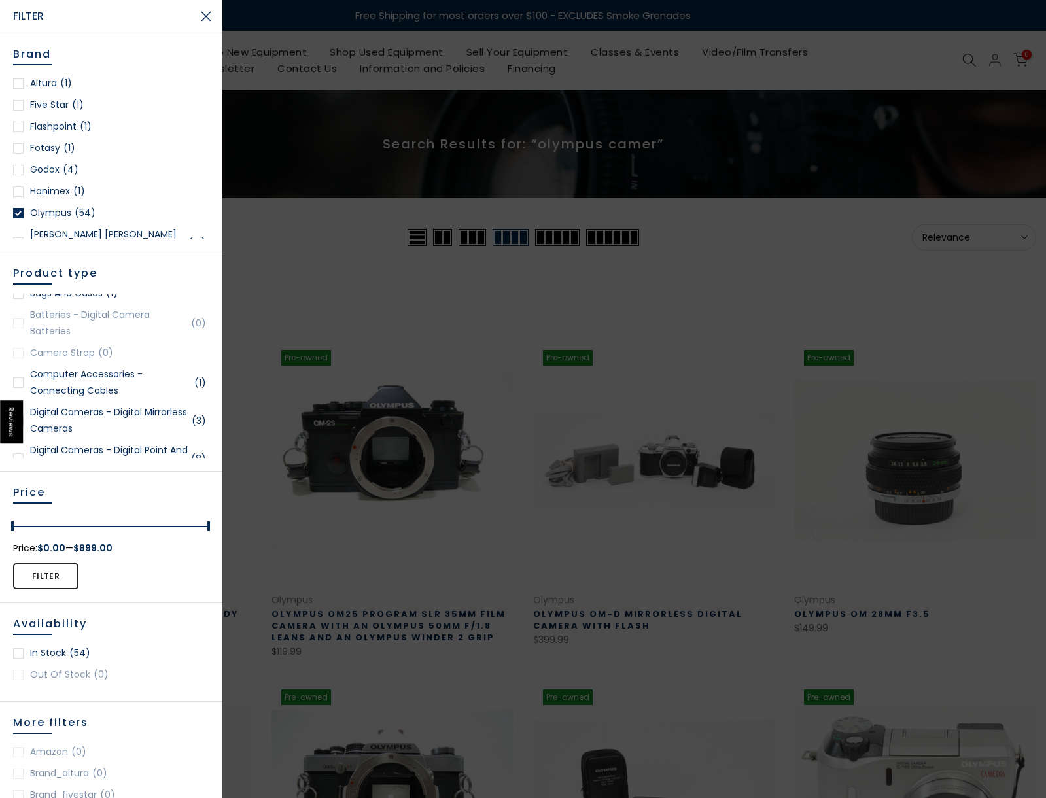
click at [97, 419] on link "Digital Cameras - Digital Mirrorless Cameras (3)" at bounding box center [111, 420] width 196 height 33
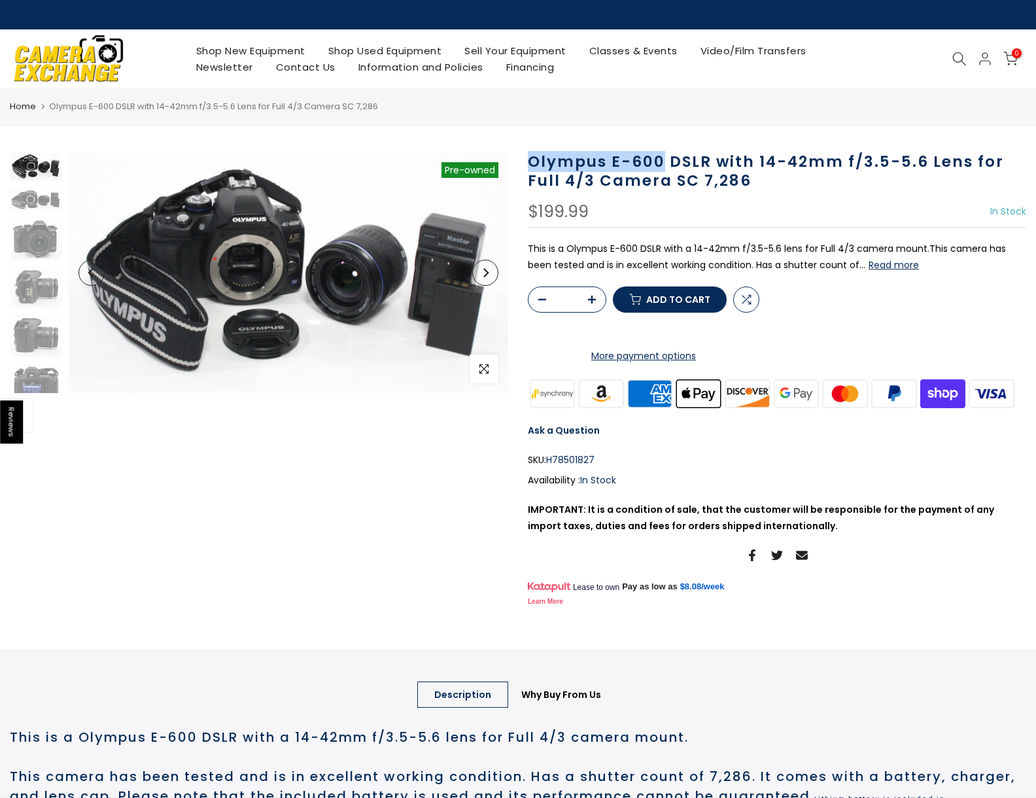
drag, startPoint x: 524, startPoint y: 161, endPoint x: 660, endPoint y: 169, distance: 136.3
click at [660, 169] on div "Olympus E-600 DSLR with 14-42mm f/3.5-5.6 Lens for Full 4/3 Camera SC 7,286 $19…" at bounding box center [777, 380] width 518 height 457
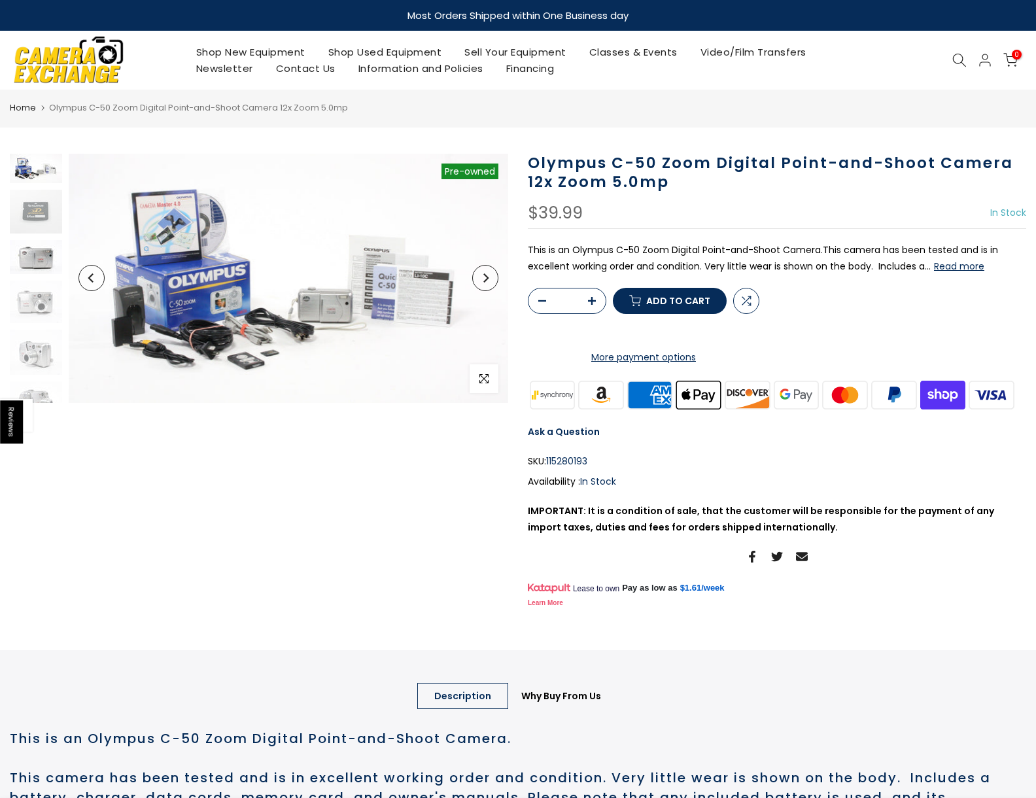
click at [39, 264] on img at bounding box center [36, 257] width 52 height 34
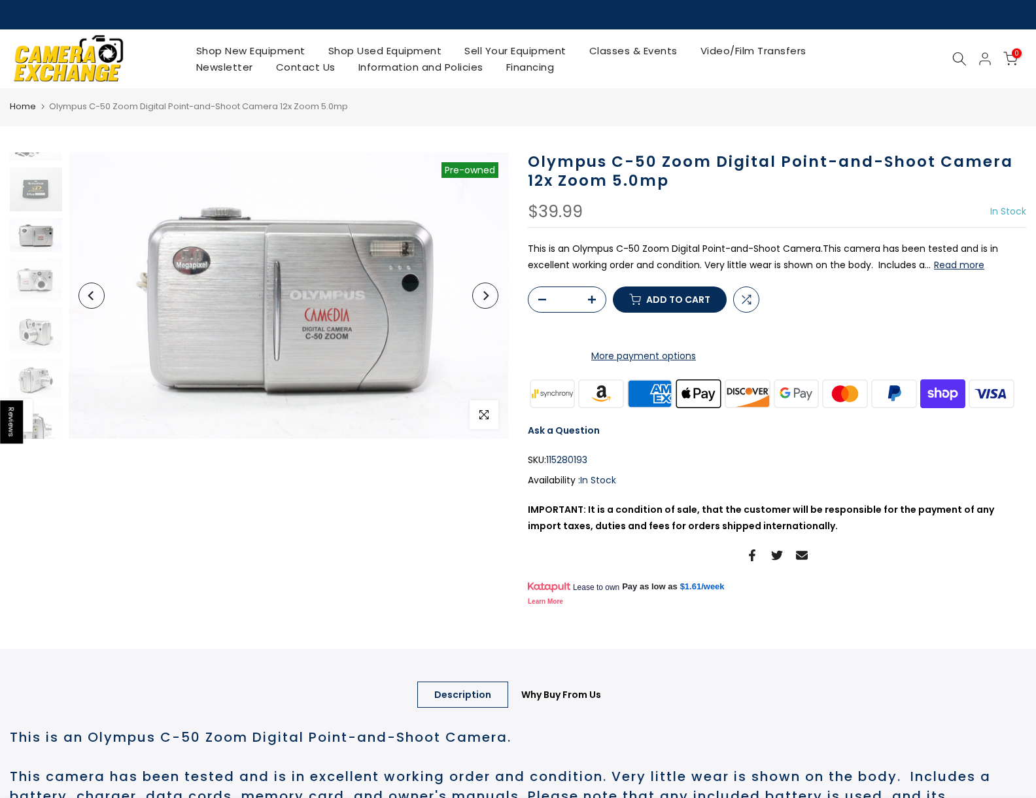
click at [483, 296] on icon "Next" at bounding box center [485, 295] width 9 height 9
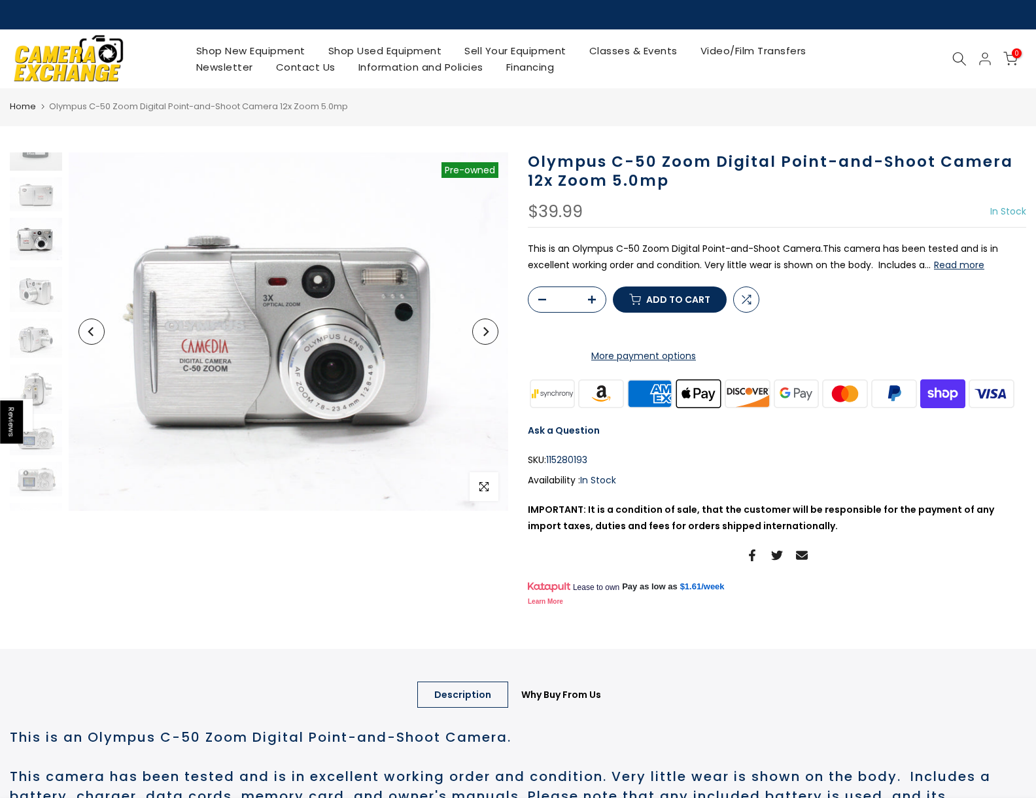
click at [494, 333] on button "Next" at bounding box center [485, 331] width 26 height 26
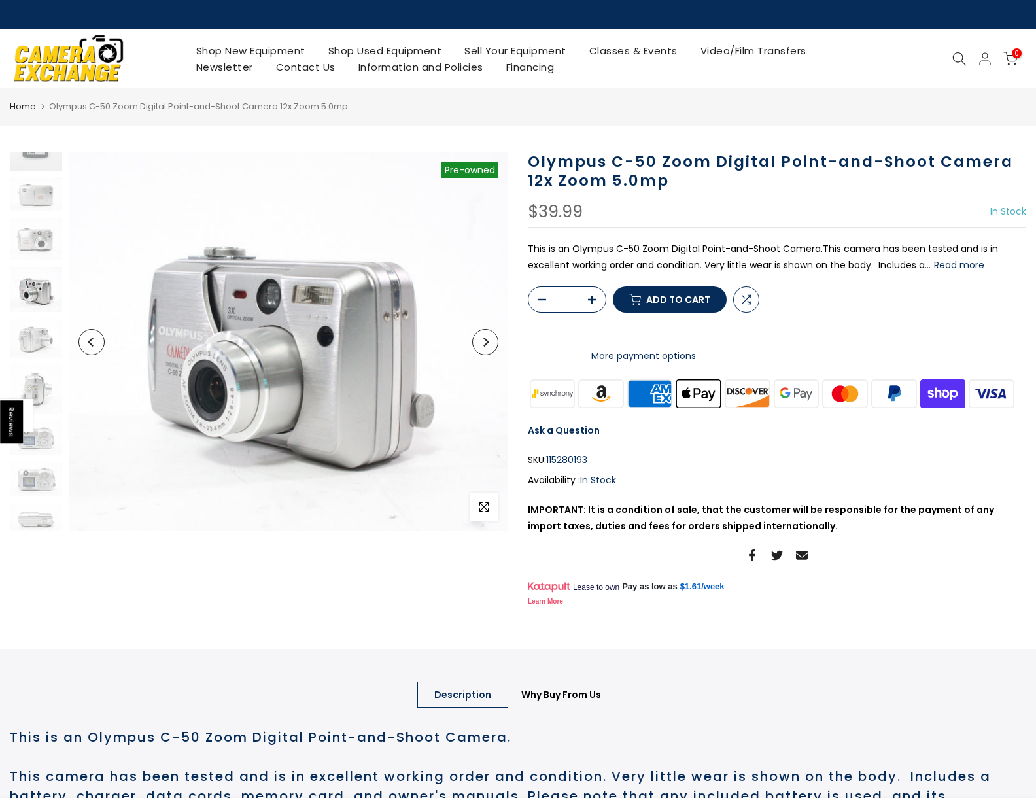
scroll to position [111, 0]
click at [492, 339] on button "Next" at bounding box center [485, 342] width 26 height 26
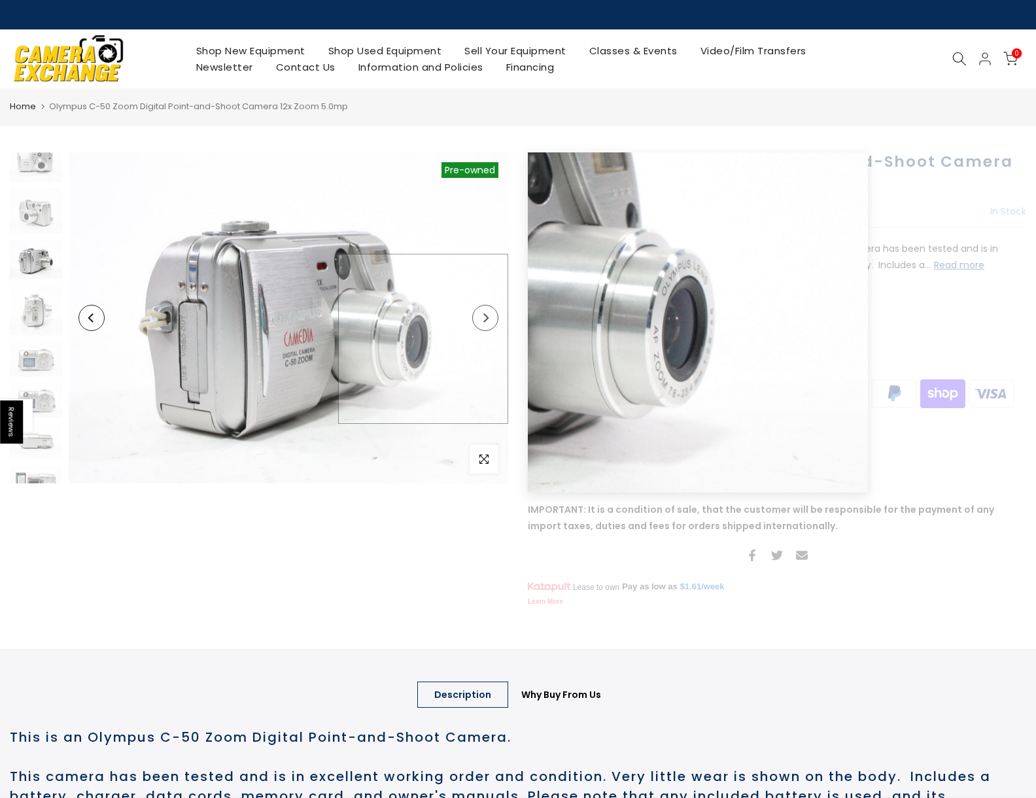
scroll to position [162, 0]
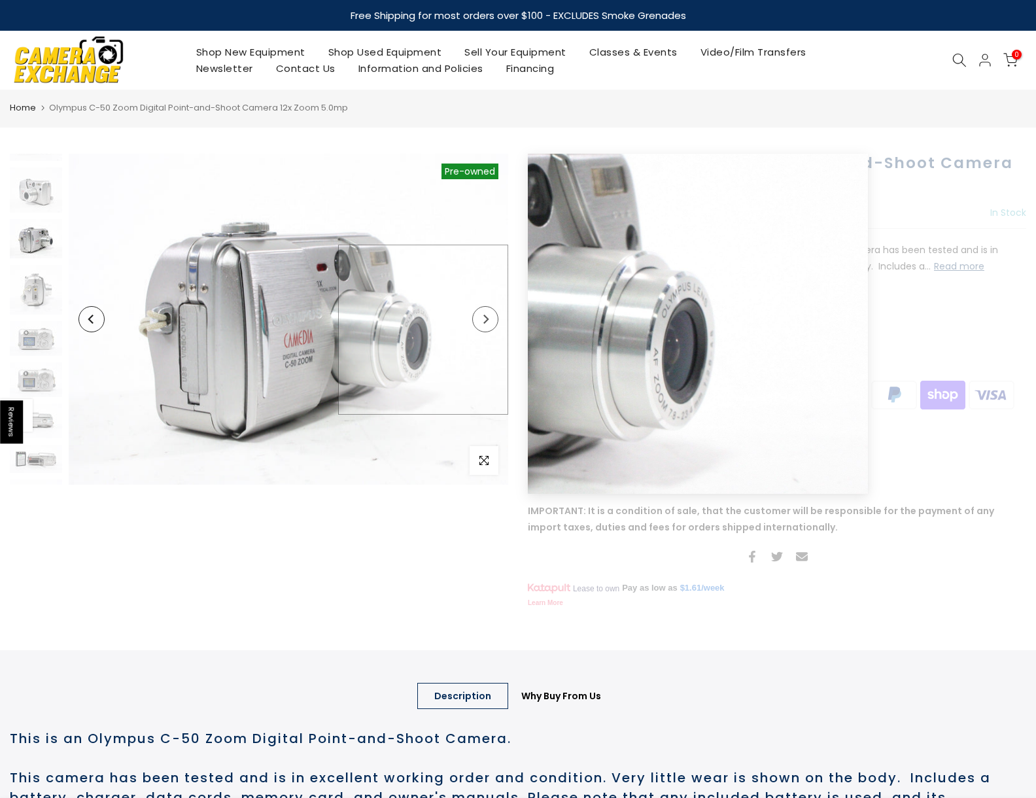
click at [492, 330] on img at bounding box center [288, 319] width 439 height 331
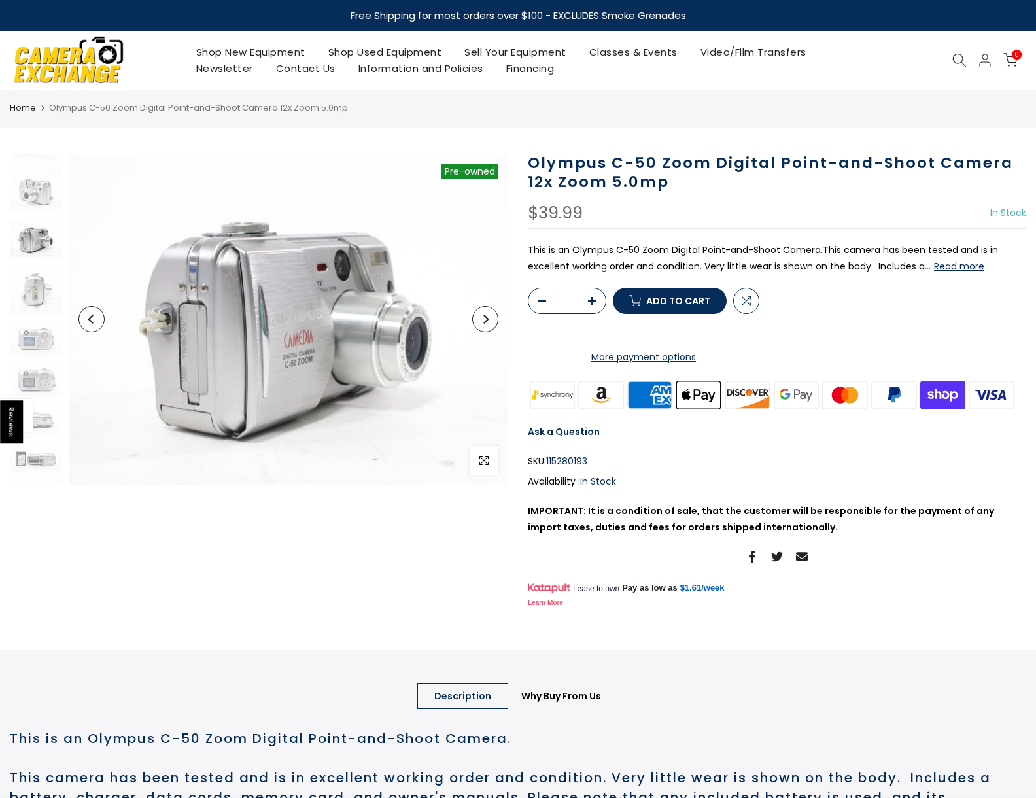
click at [492, 321] on button "Next" at bounding box center [485, 319] width 26 height 26
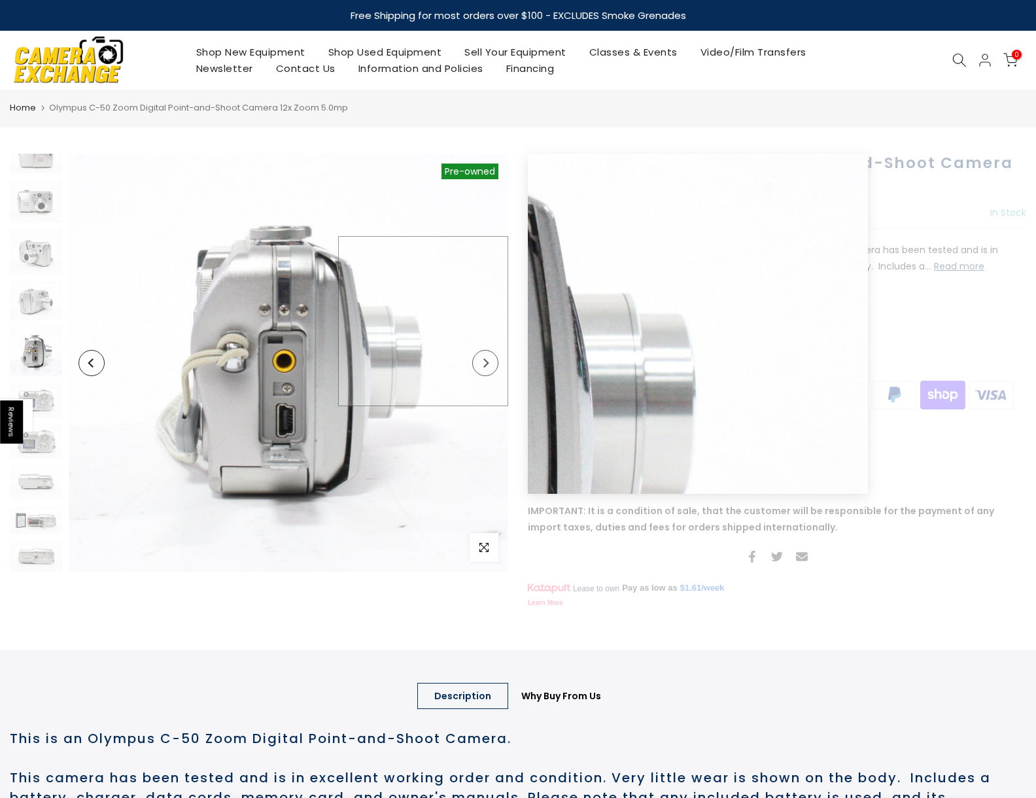
scroll to position [101, 0]
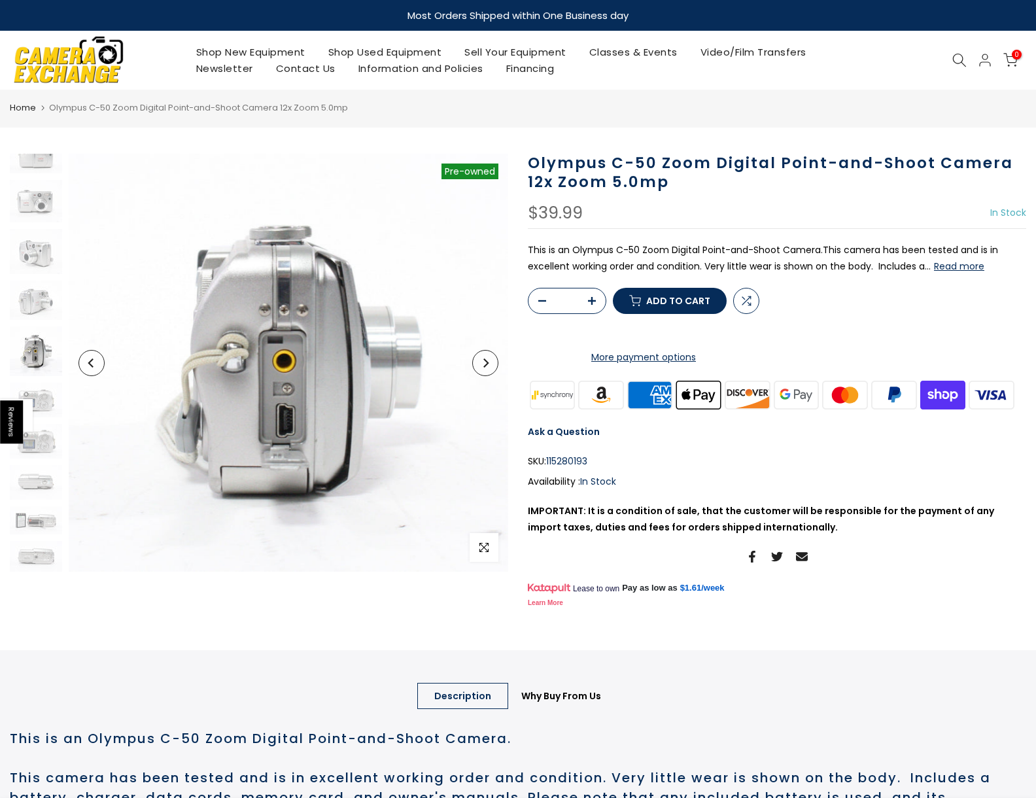
click at [483, 363] on icon "Next" at bounding box center [485, 362] width 9 height 9
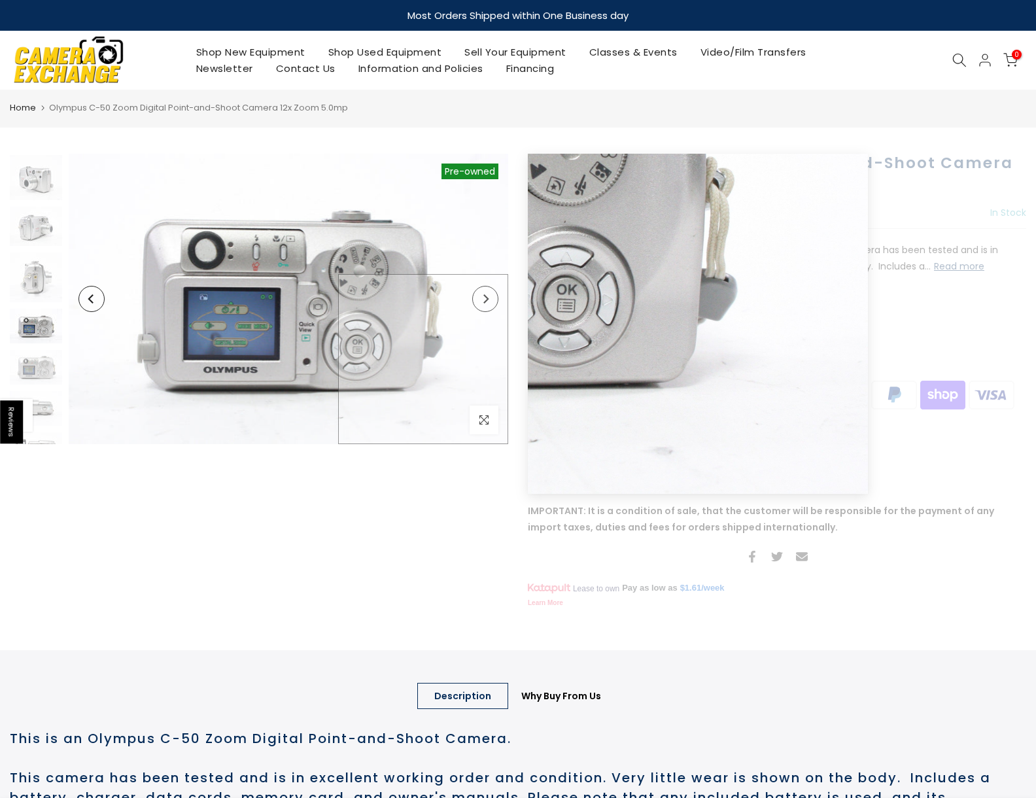
scroll to position [228, 0]
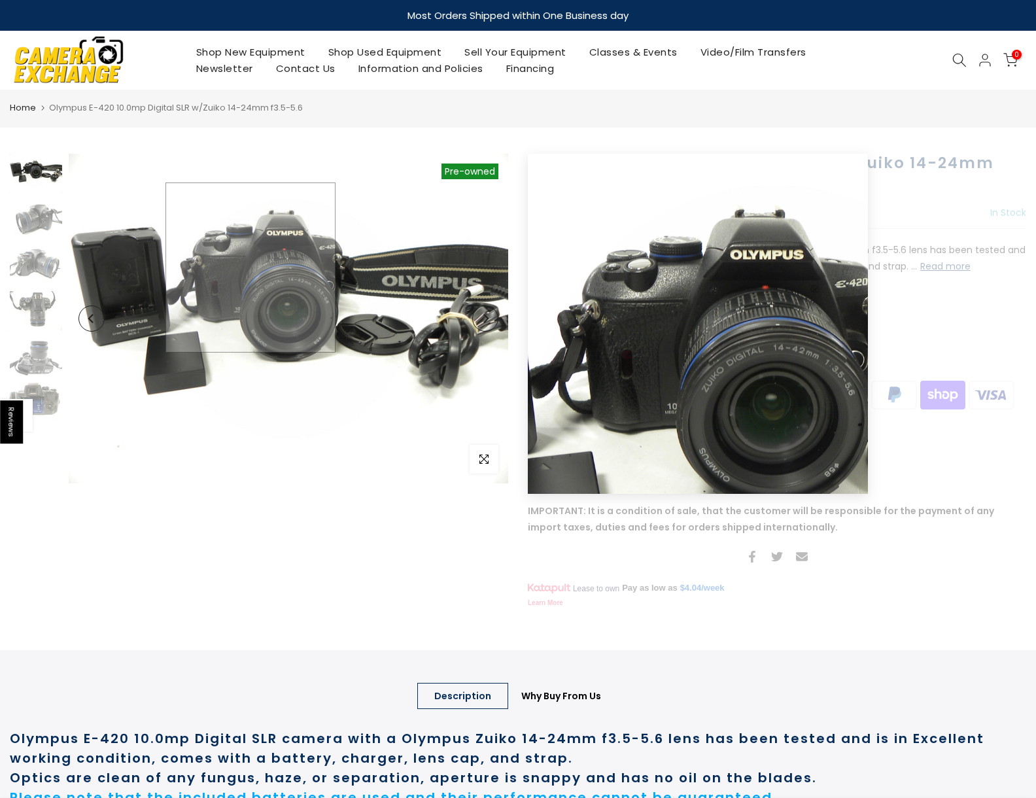
click at [250, 267] on img at bounding box center [288, 319] width 439 height 330
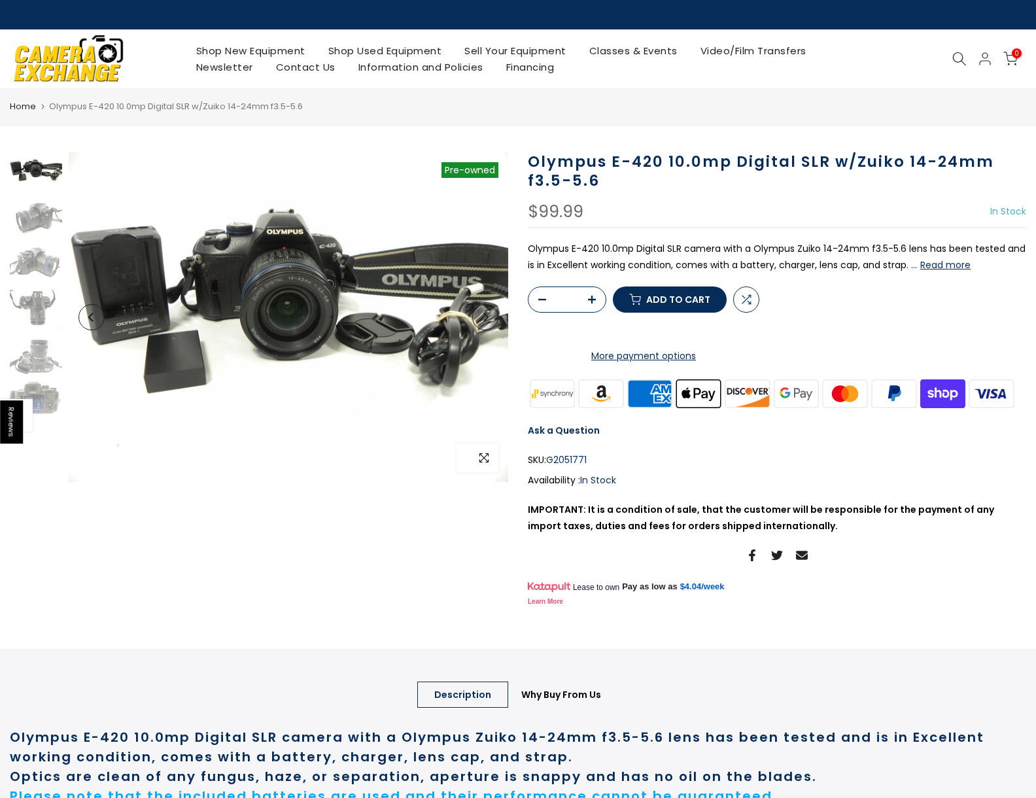
click at [488, 461] on span "button" at bounding box center [483, 457] width 29 height 29
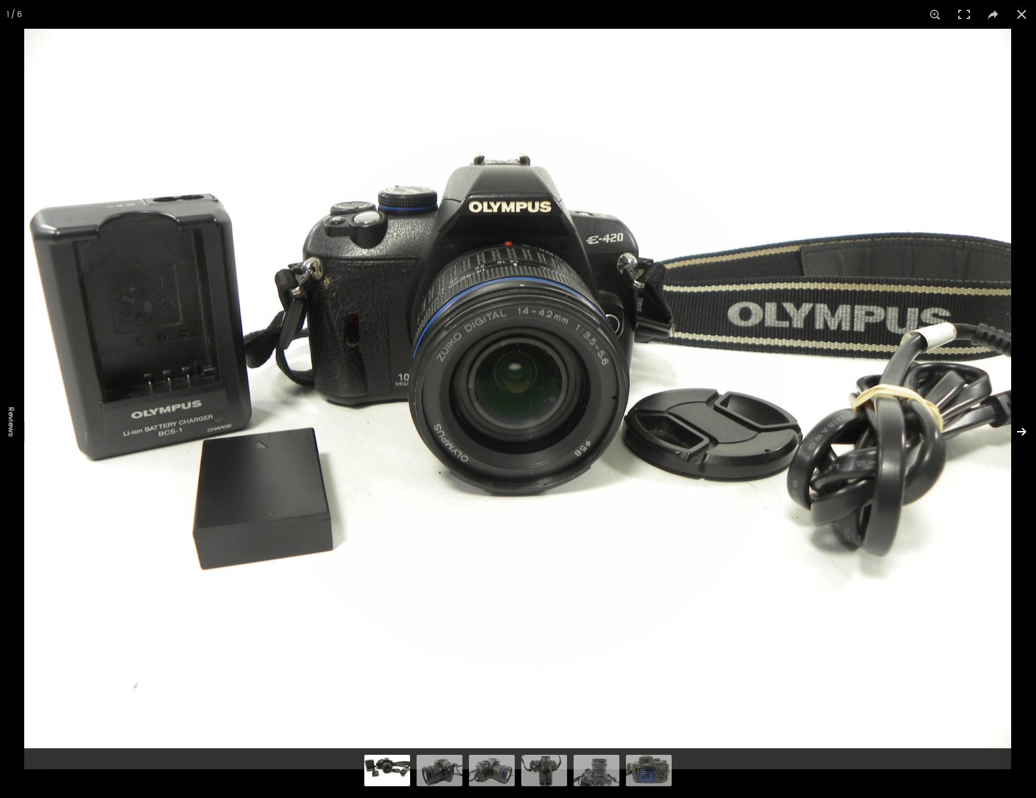
click at [1025, 430] on button at bounding box center [1013, 431] width 46 height 65
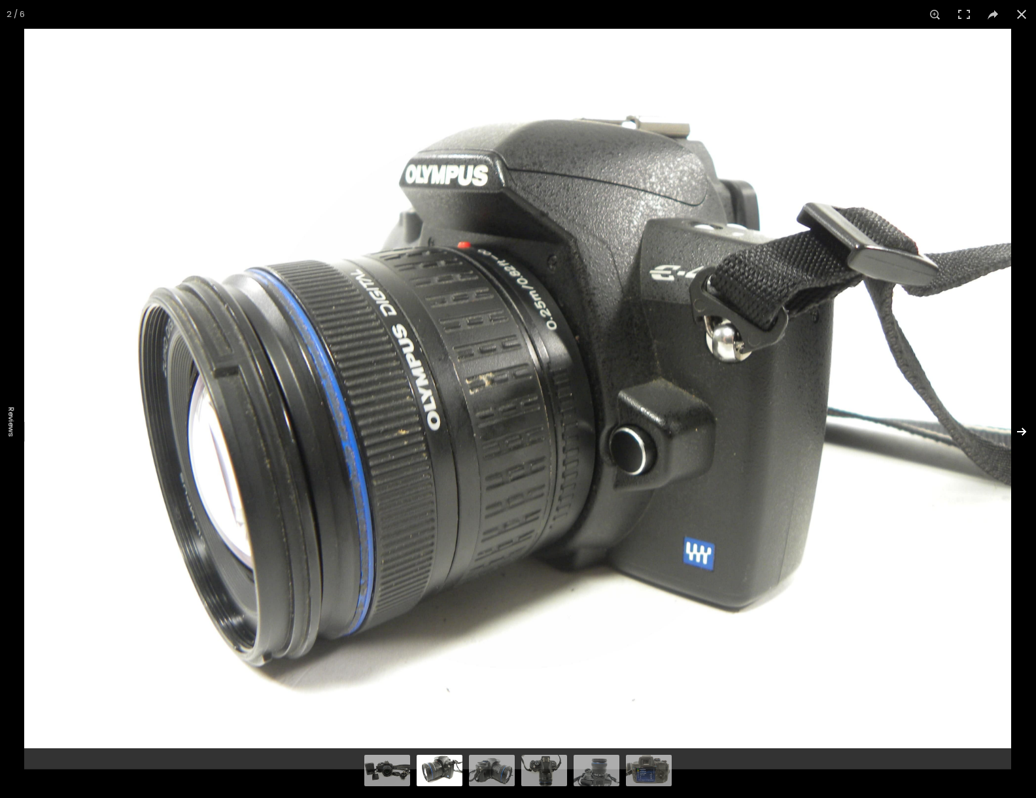
click at [1025, 430] on button at bounding box center [1013, 431] width 46 height 65
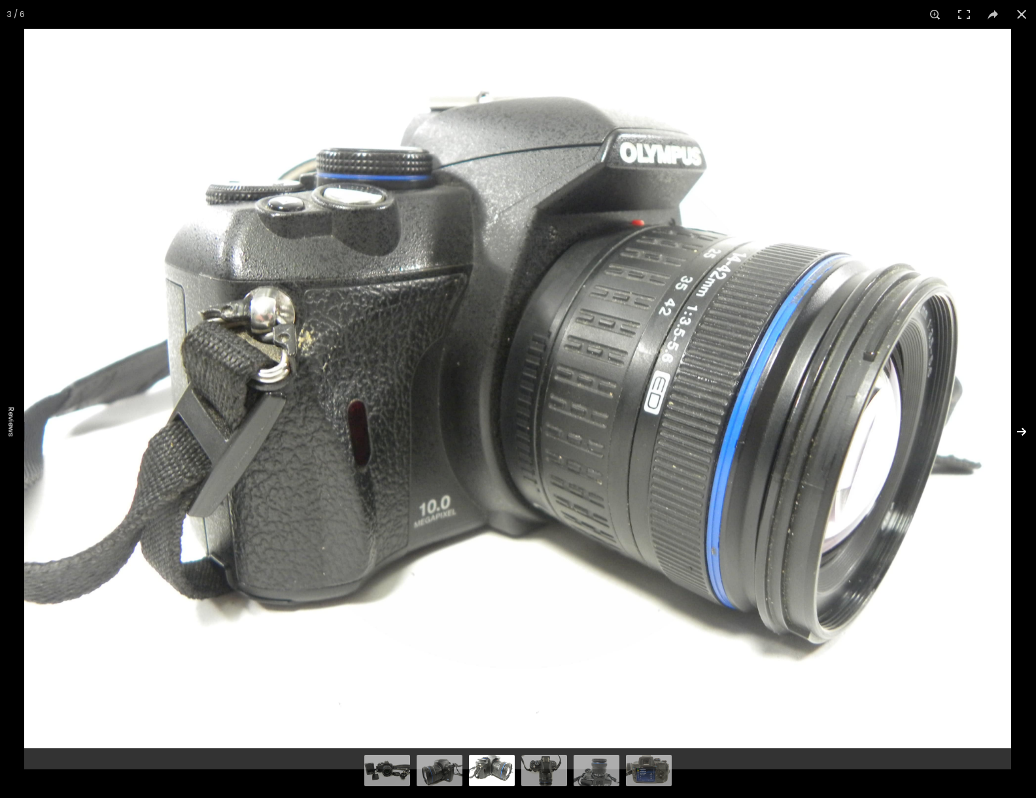
click at [1025, 430] on button at bounding box center [1013, 431] width 46 height 65
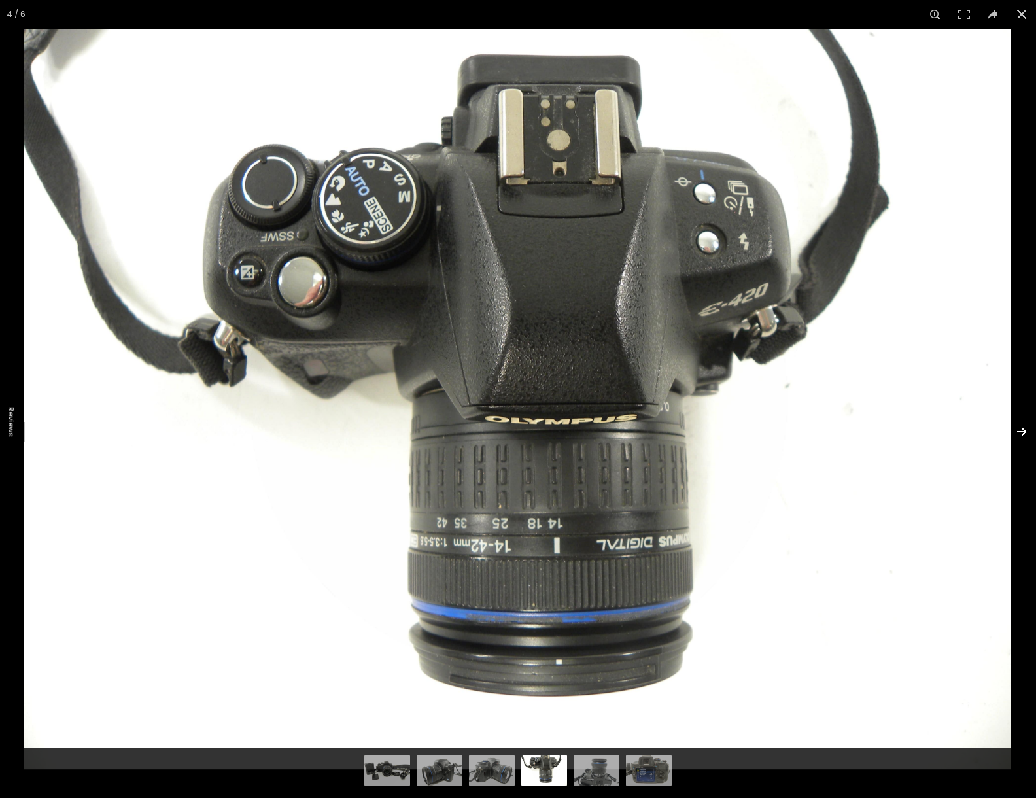
click at [1025, 430] on button at bounding box center [1013, 431] width 46 height 65
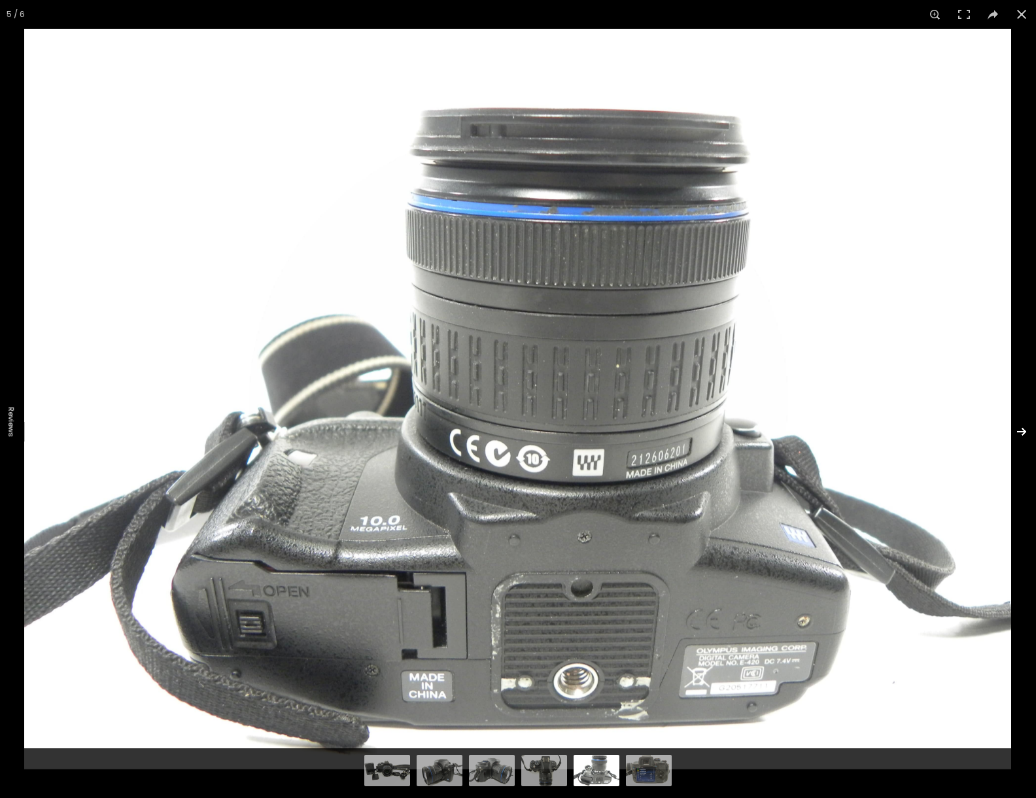
click at [1027, 432] on button at bounding box center [1013, 431] width 46 height 65
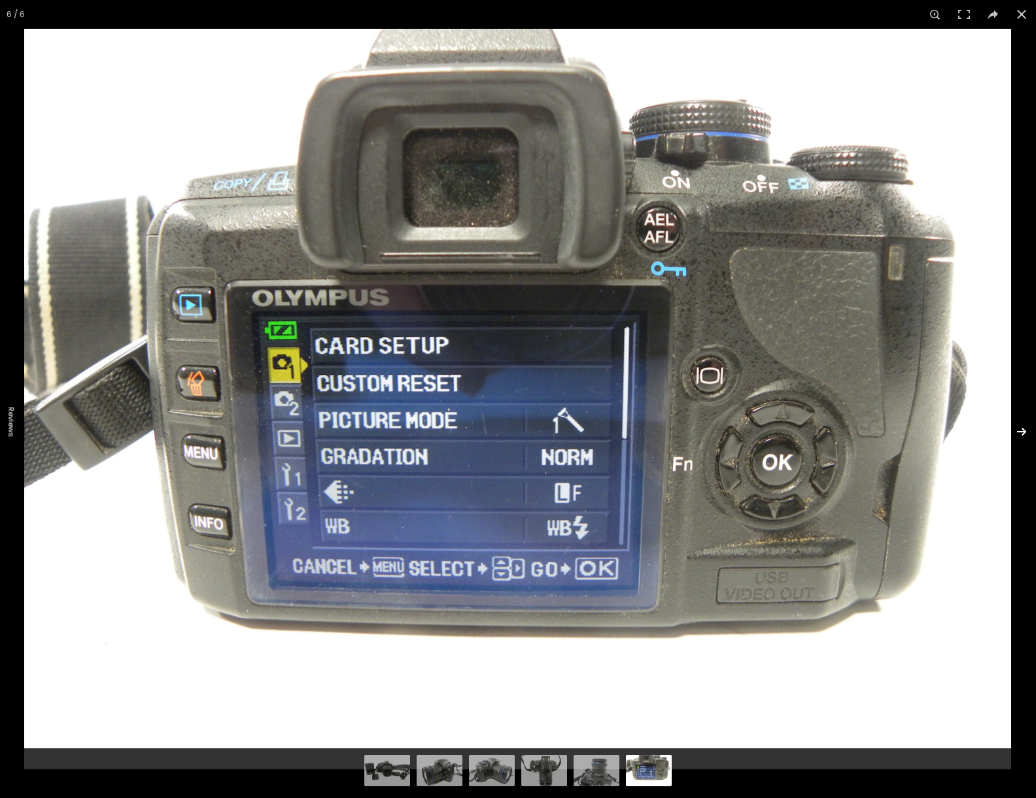
click at [1027, 432] on button at bounding box center [1013, 431] width 46 height 65
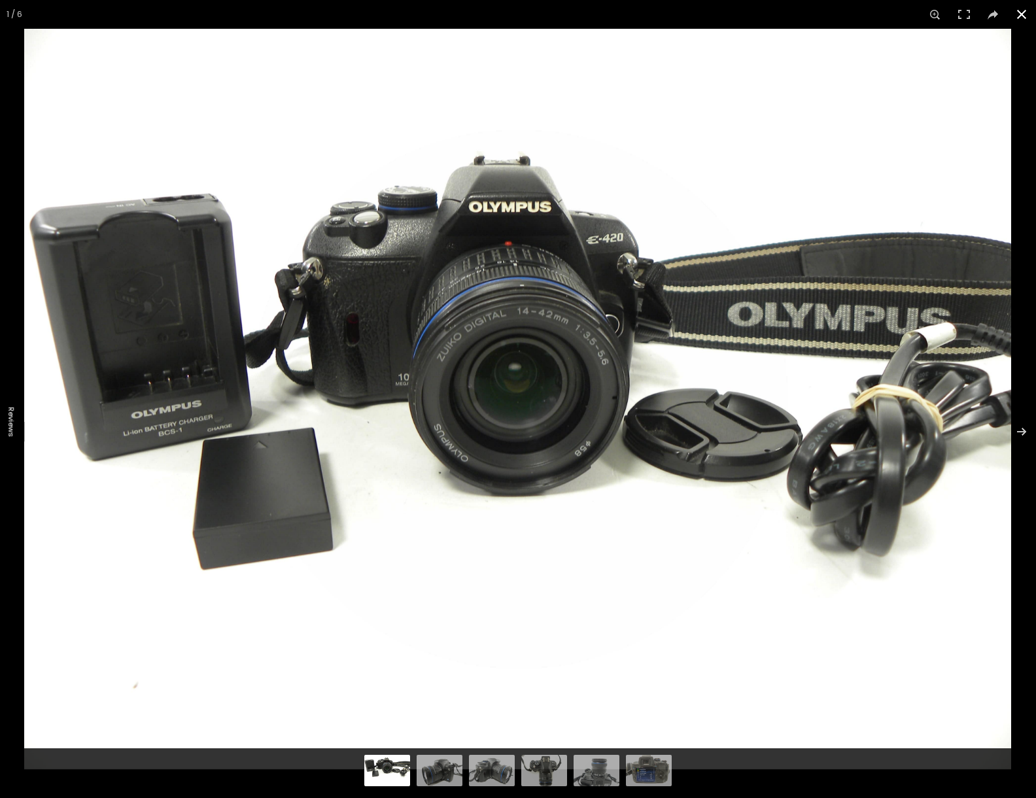
click at [1023, 12] on button at bounding box center [1021, 14] width 29 height 29
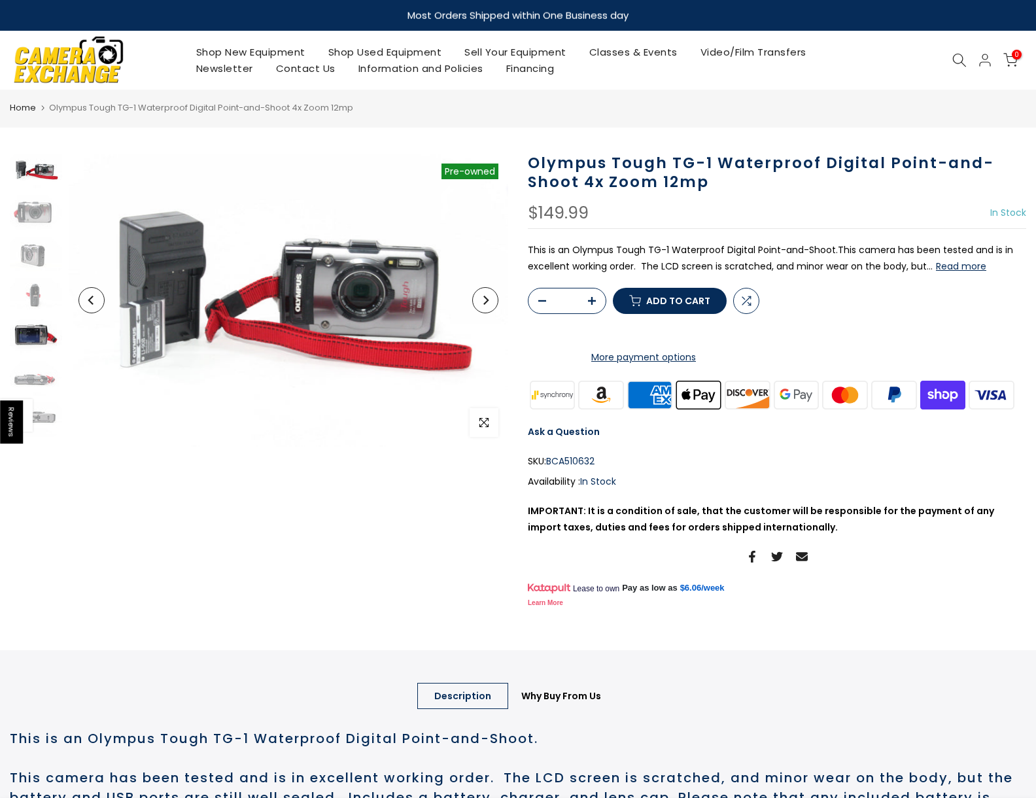
click at [20, 337] on img at bounding box center [36, 336] width 52 height 35
